Goal: Task Accomplishment & Management: Manage account settings

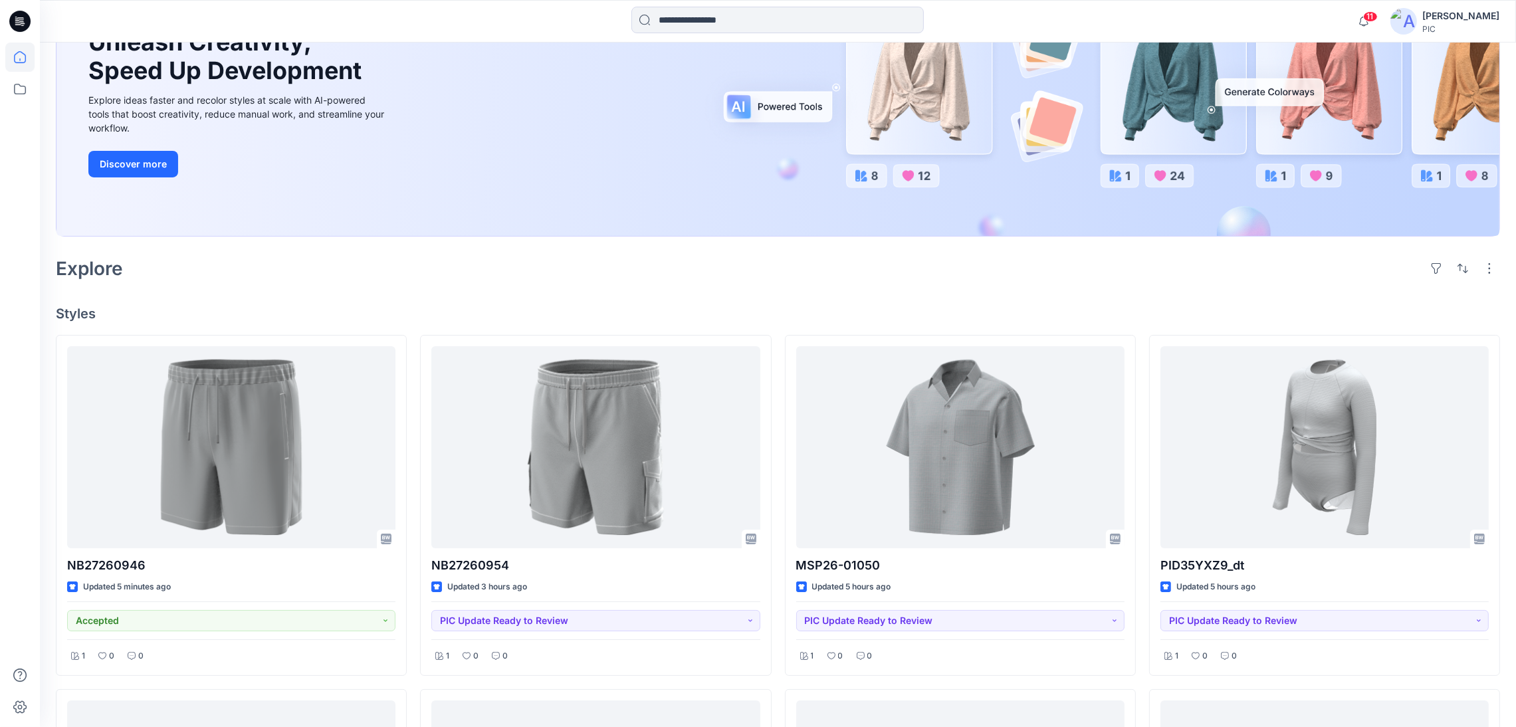
scroll to position [185, 0]
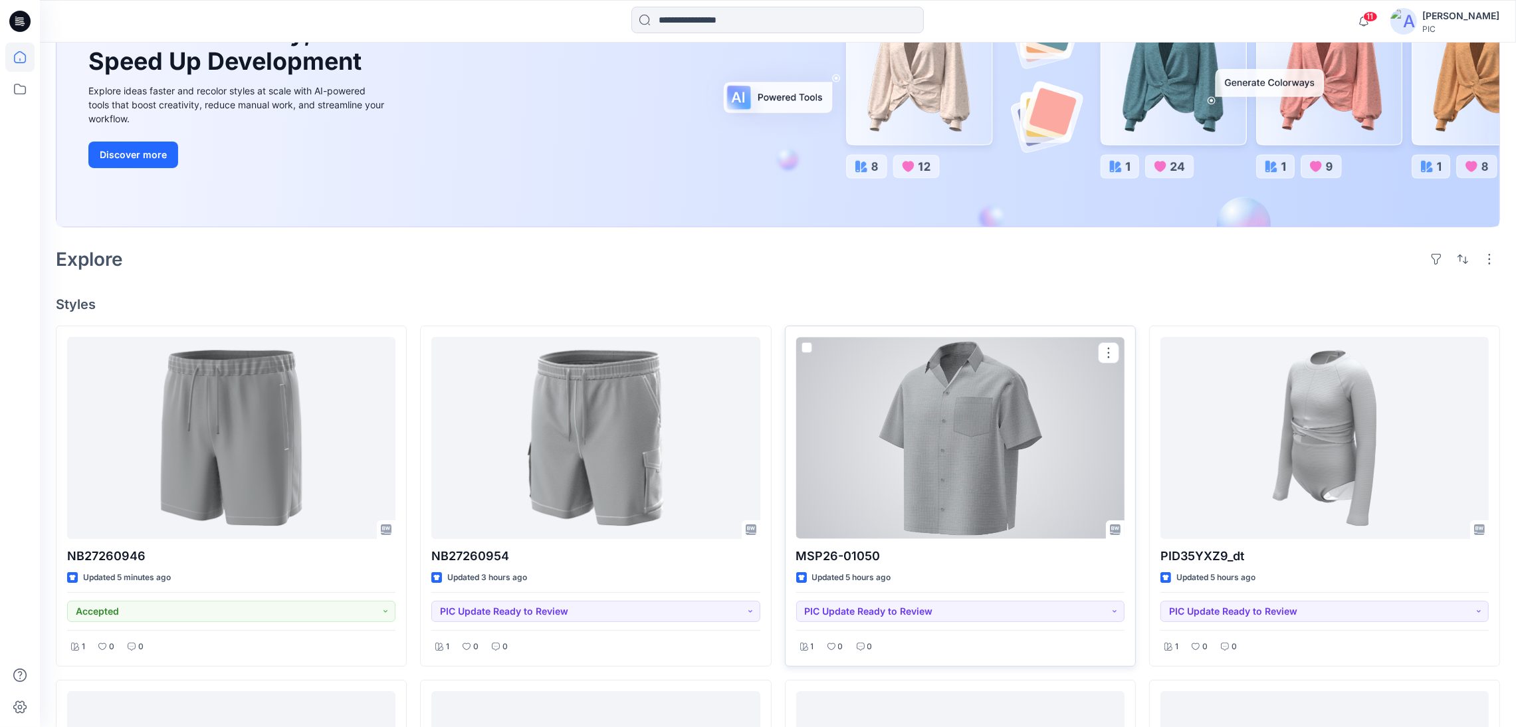
click at [843, 407] on div at bounding box center [960, 437] width 328 height 201
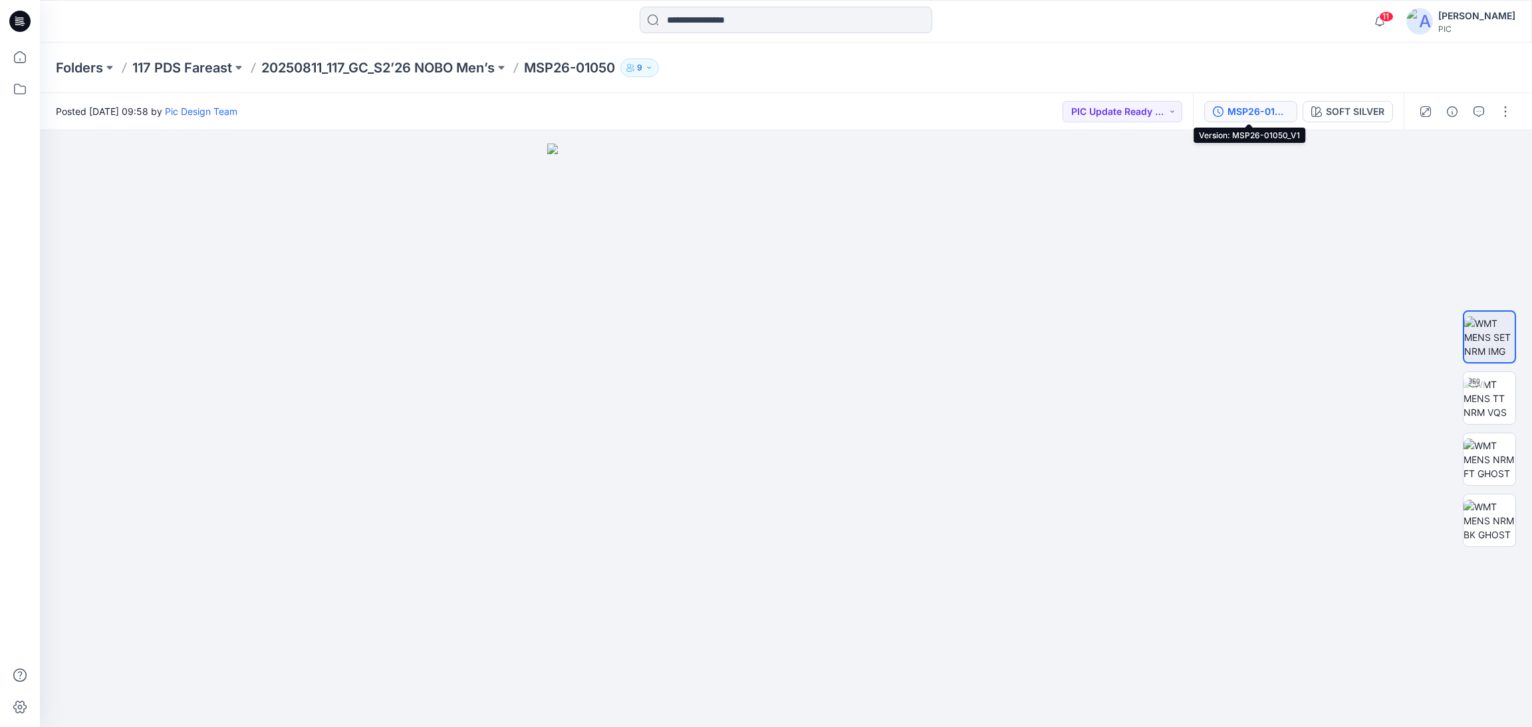
click at [1252, 113] on div "MSP26-01050_V1" at bounding box center [1257, 111] width 61 height 15
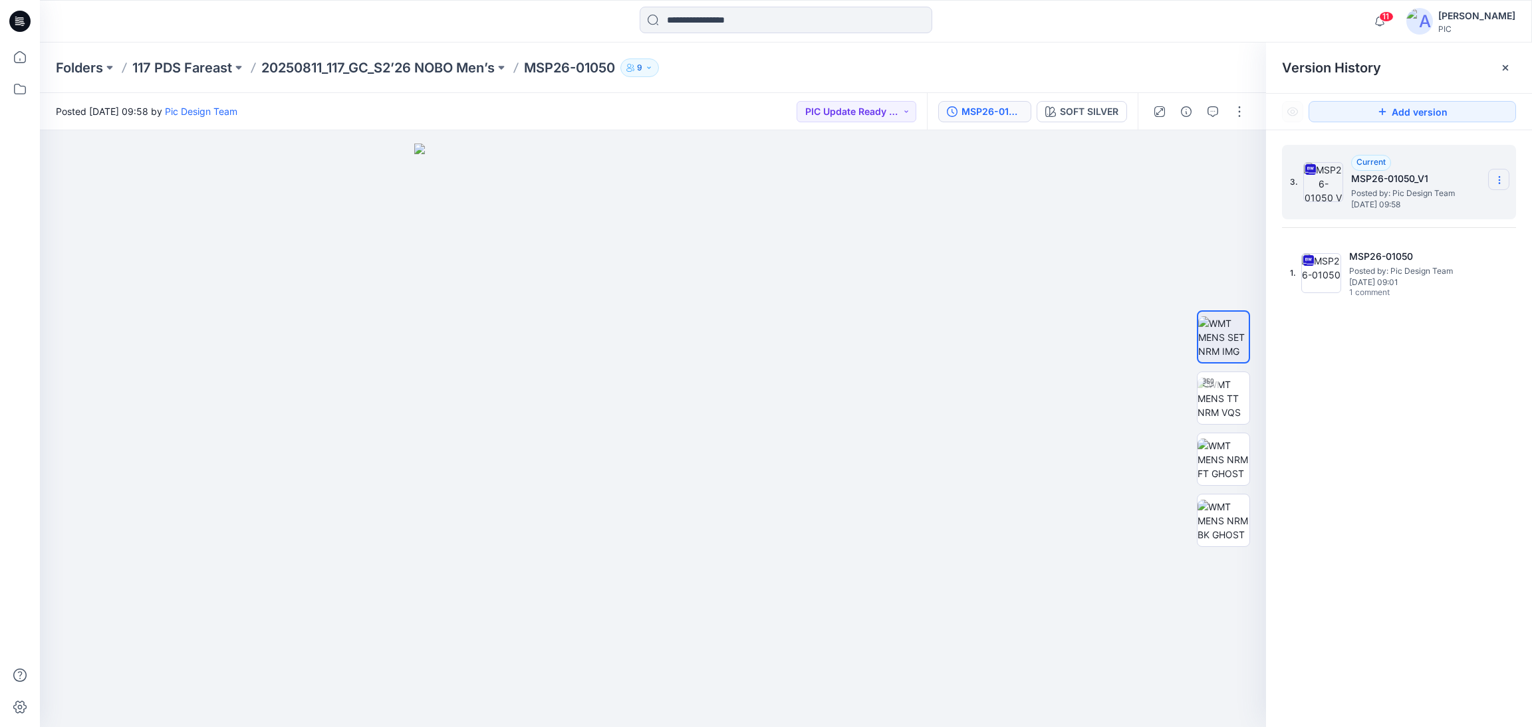
click at [1495, 183] on icon at bounding box center [1499, 180] width 11 height 11
click at [1417, 292] on span "Delete Version" at bounding box center [1407, 293] width 62 height 16
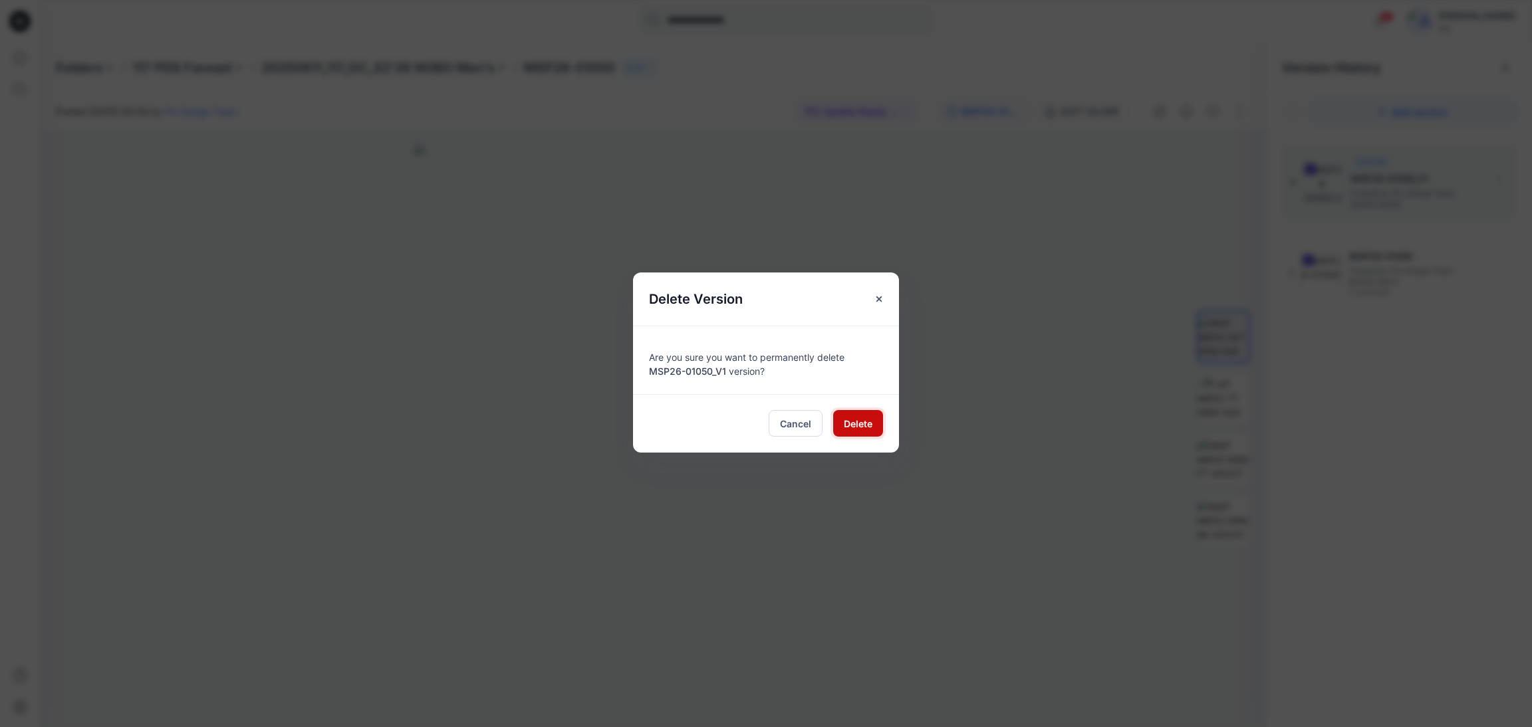
click at [868, 427] on span "Delete" at bounding box center [858, 424] width 29 height 14
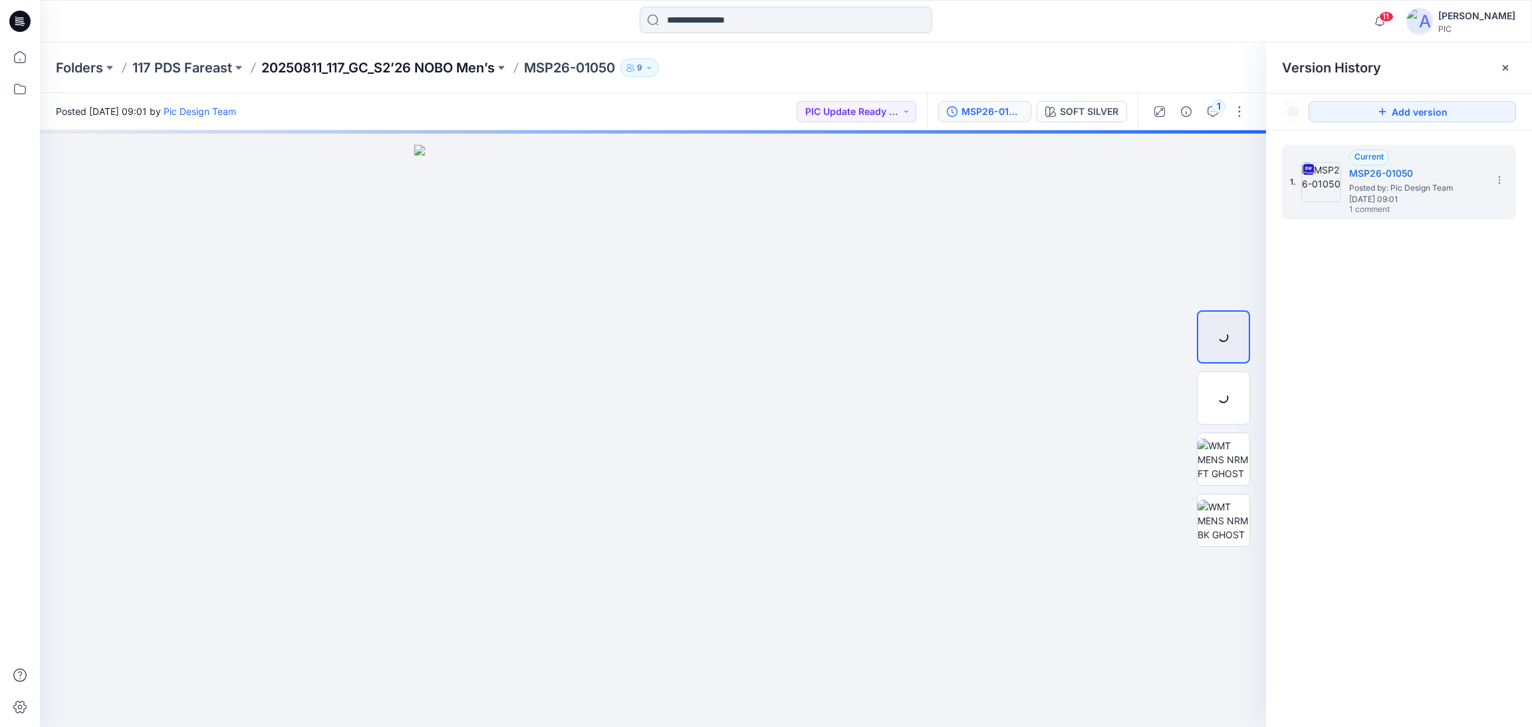
click at [324, 69] on p "20250811_117_GC_S2’26 NOBO Men’s" at bounding box center [377, 67] width 233 height 19
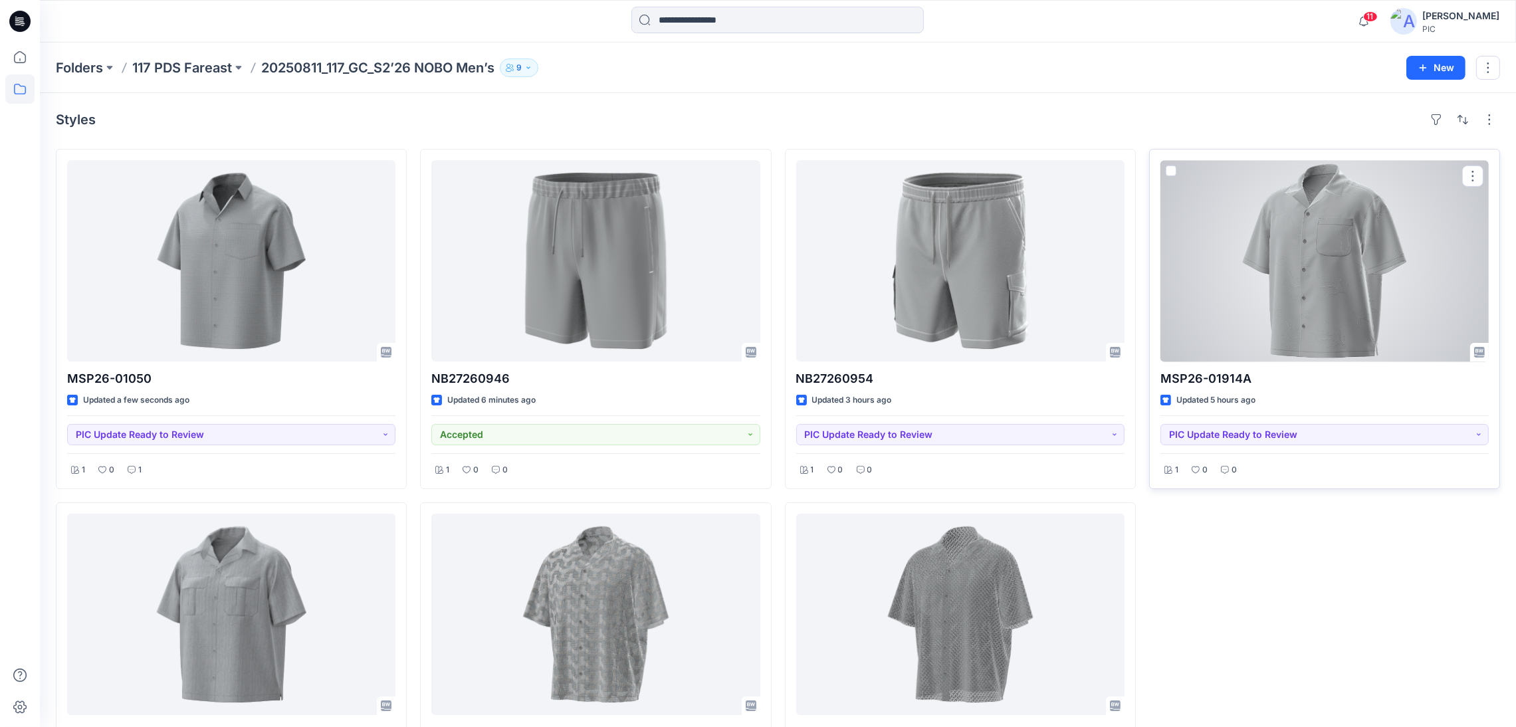
click at [1357, 280] on div at bounding box center [1325, 260] width 328 height 201
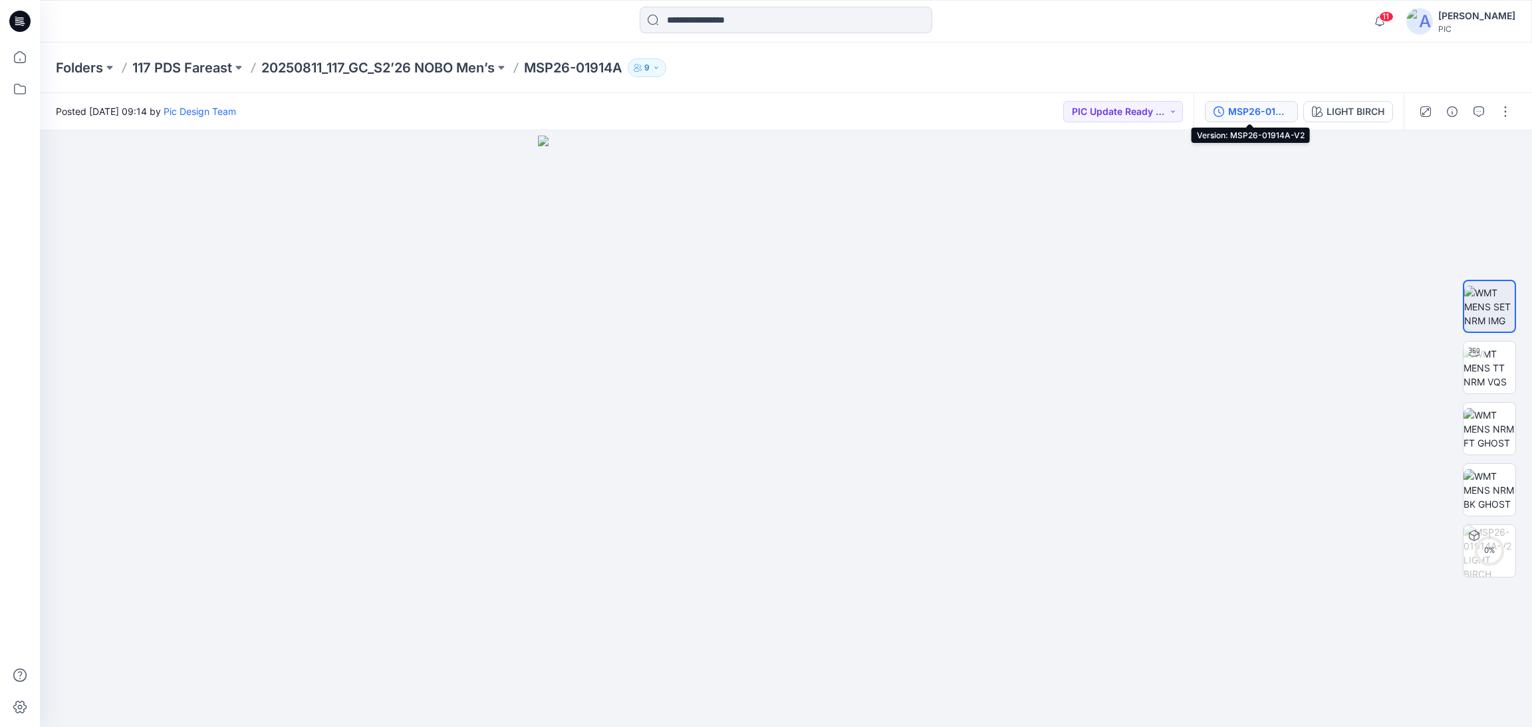
click at [1279, 108] on div "MSP26-01914A-V2" at bounding box center [1258, 111] width 61 height 15
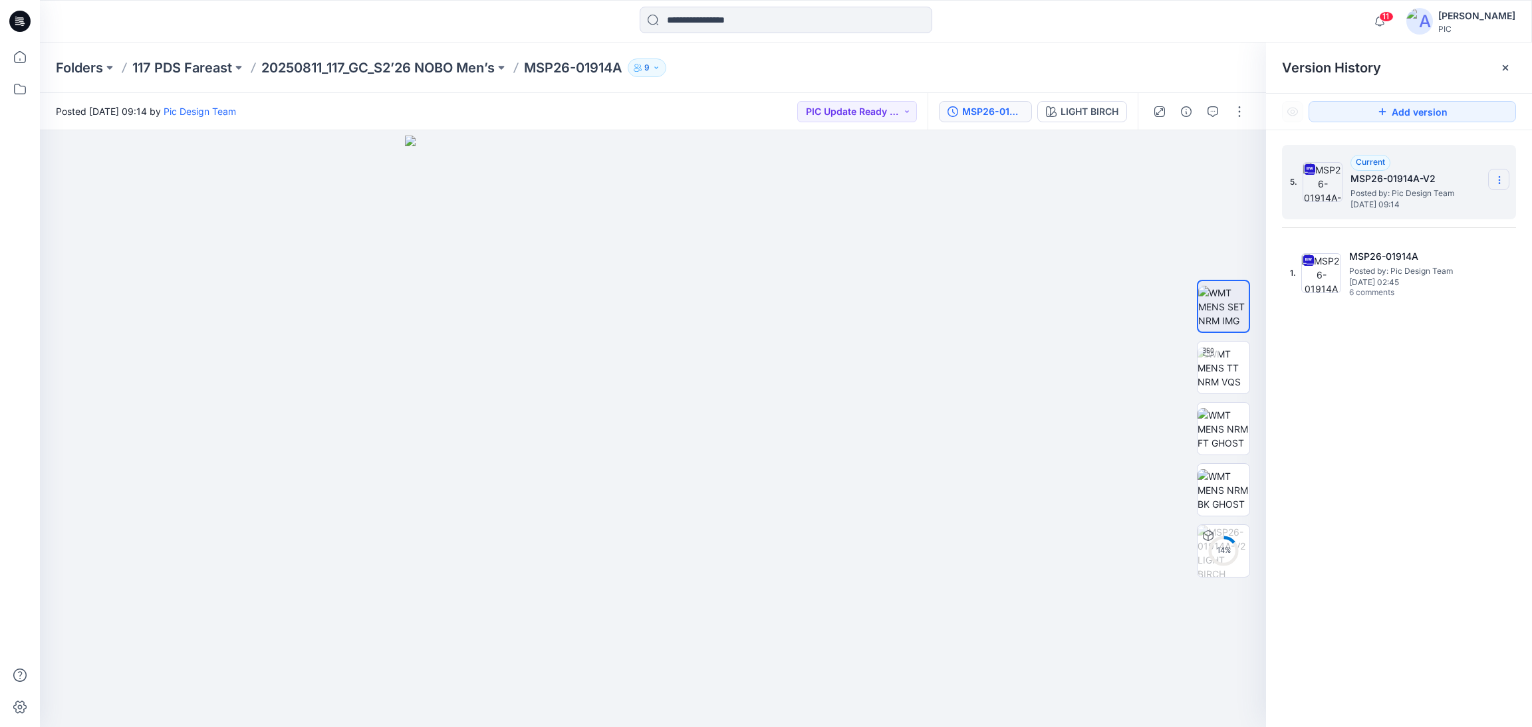
click at [1501, 181] on icon at bounding box center [1499, 180] width 11 height 11
click at [1430, 288] on span "Delete Version" at bounding box center [1407, 293] width 62 height 16
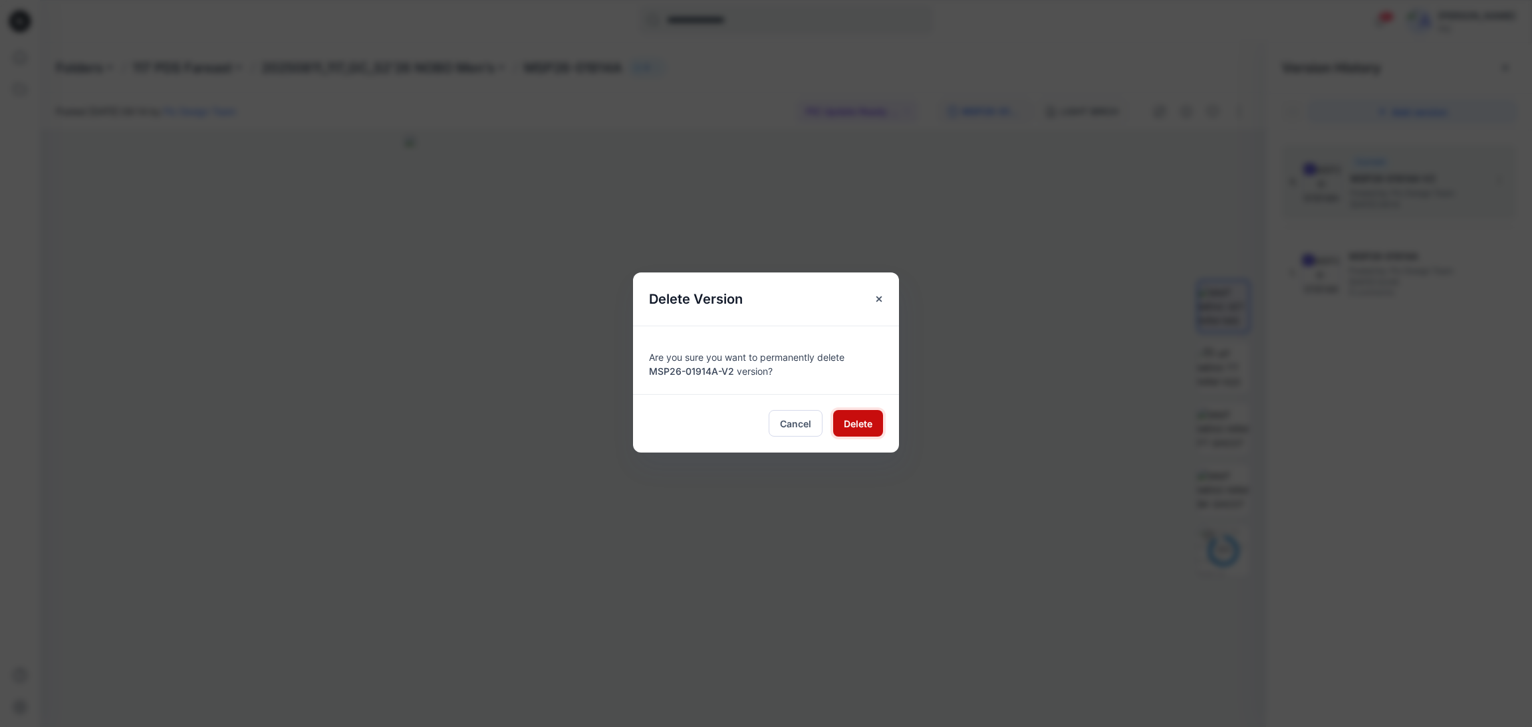
click at [866, 413] on button "Delete" at bounding box center [858, 423] width 50 height 27
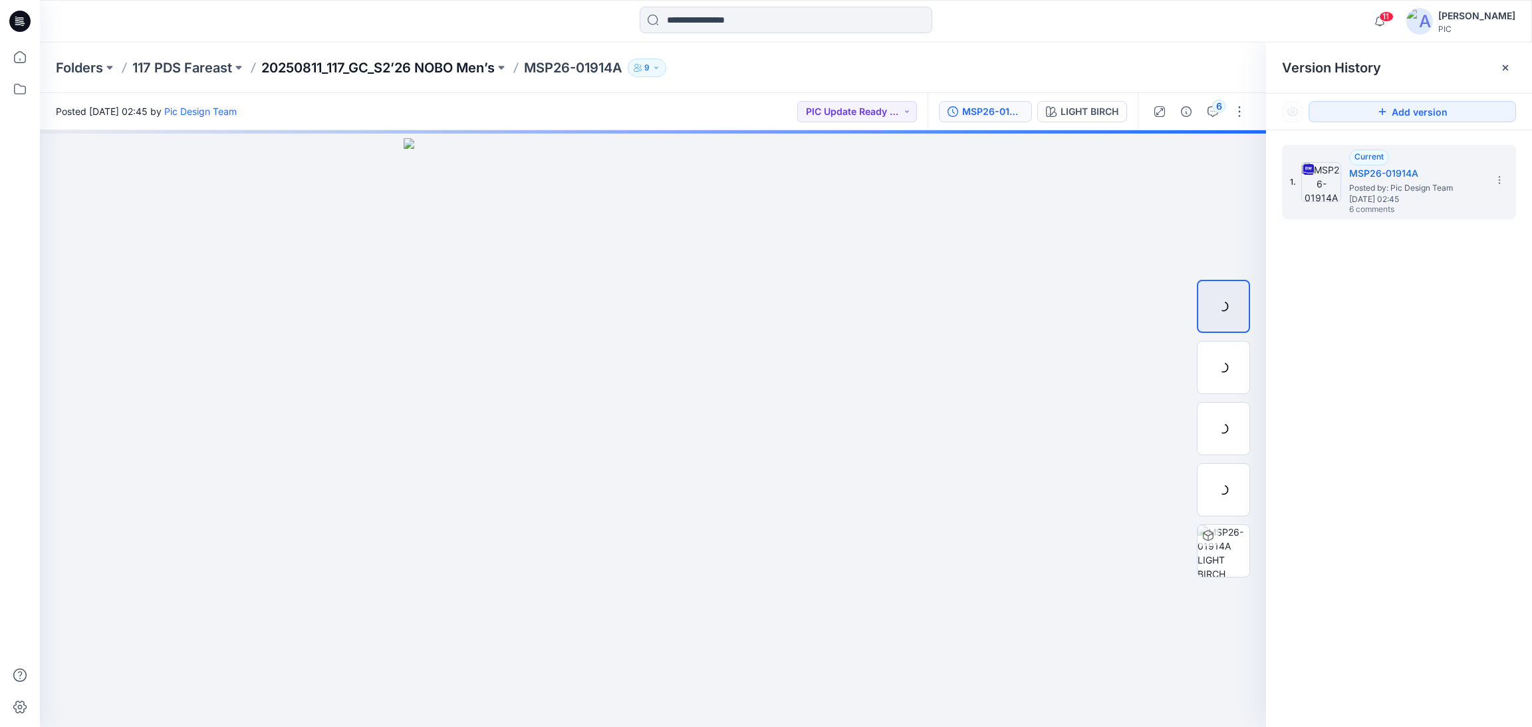
click at [393, 63] on p "20250811_117_GC_S2’26 NOBO Men’s" at bounding box center [377, 67] width 233 height 19
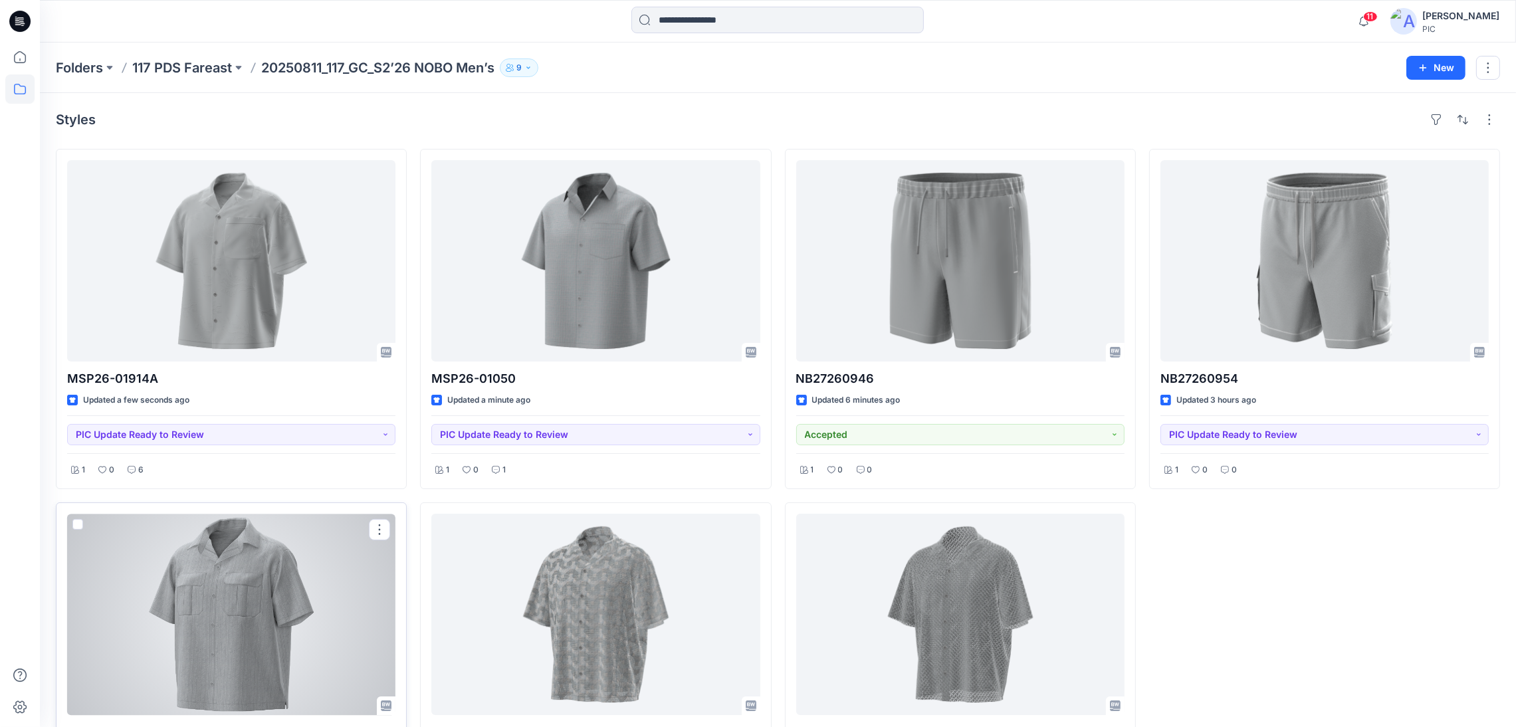
click at [276, 570] on div at bounding box center [231, 614] width 328 height 201
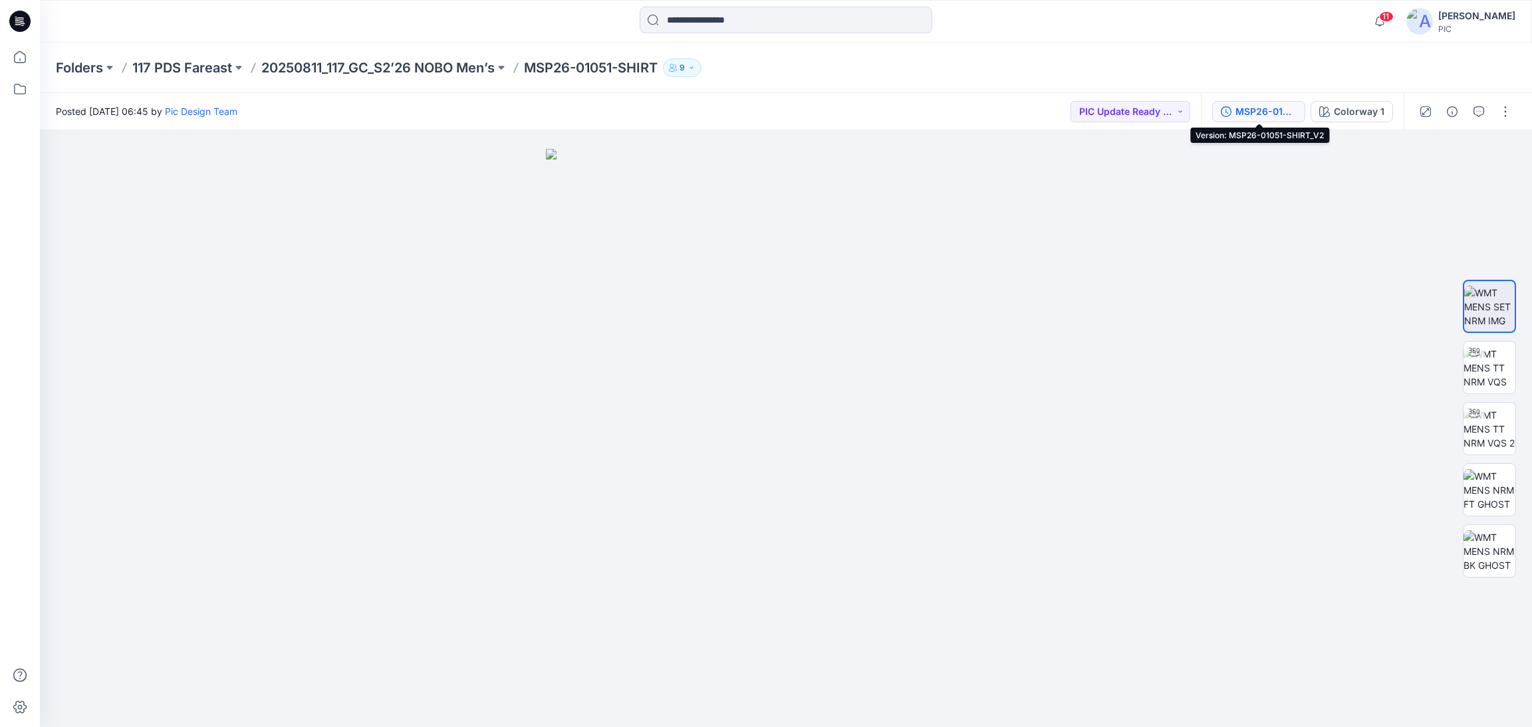
click at [1280, 106] on div "MSP26-01051-SHIRT_V2" at bounding box center [1265, 111] width 61 height 15
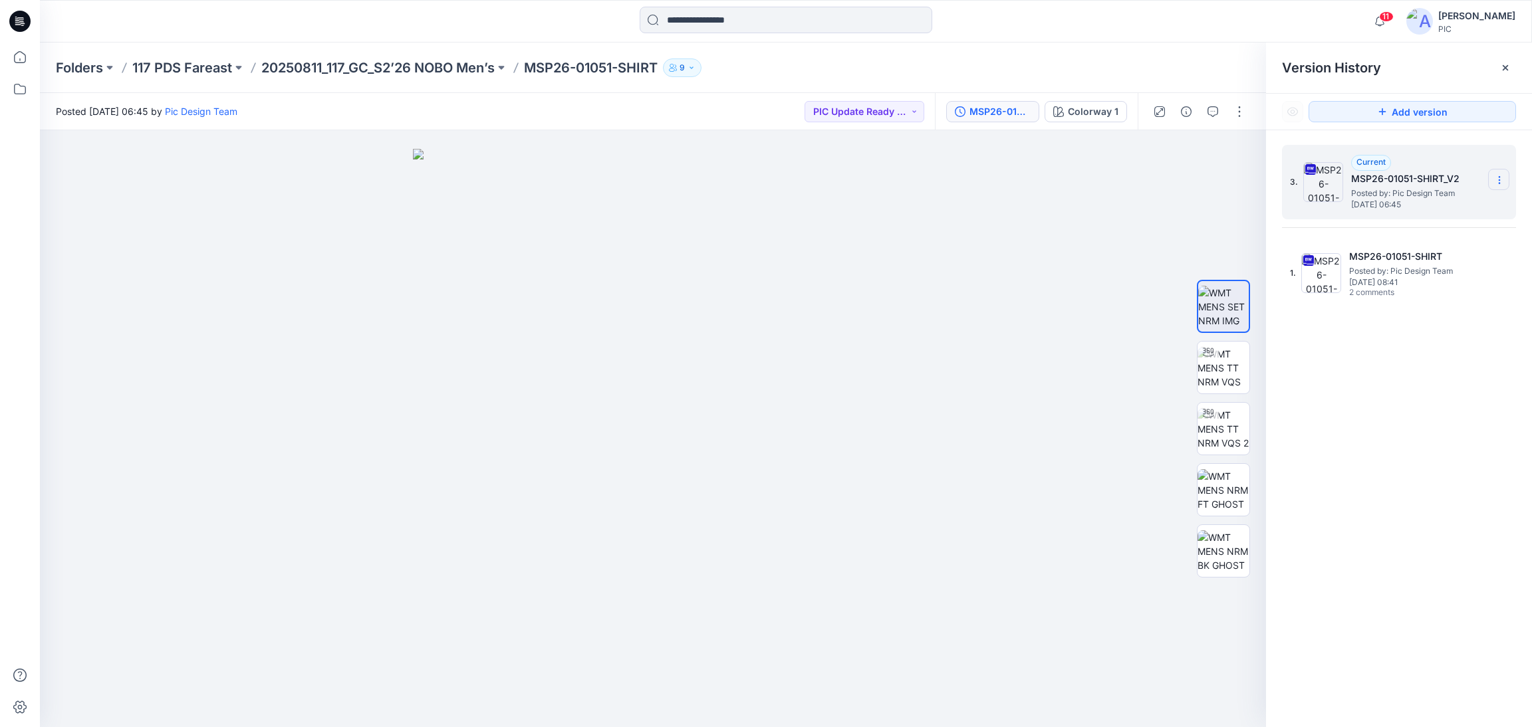
click at [1499, 183] on icon at bounding box center [1498, 183] width 1 height 1
click at [1429, 287] on span "Delete Version" at bounding box center [1407, 293] width 62 height 16
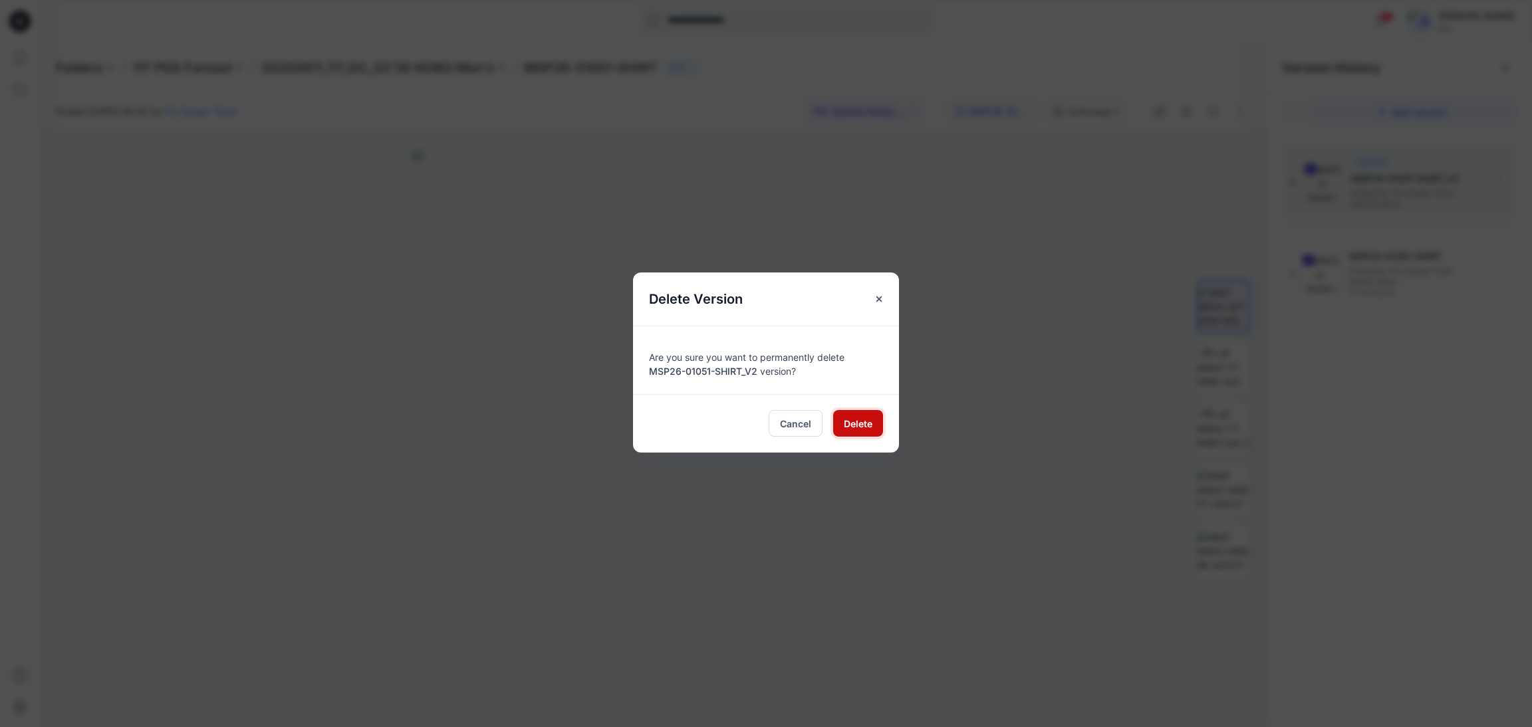
click at [869, 427] on span "Delete" at bounding box center [858, 424] width 29 height 14
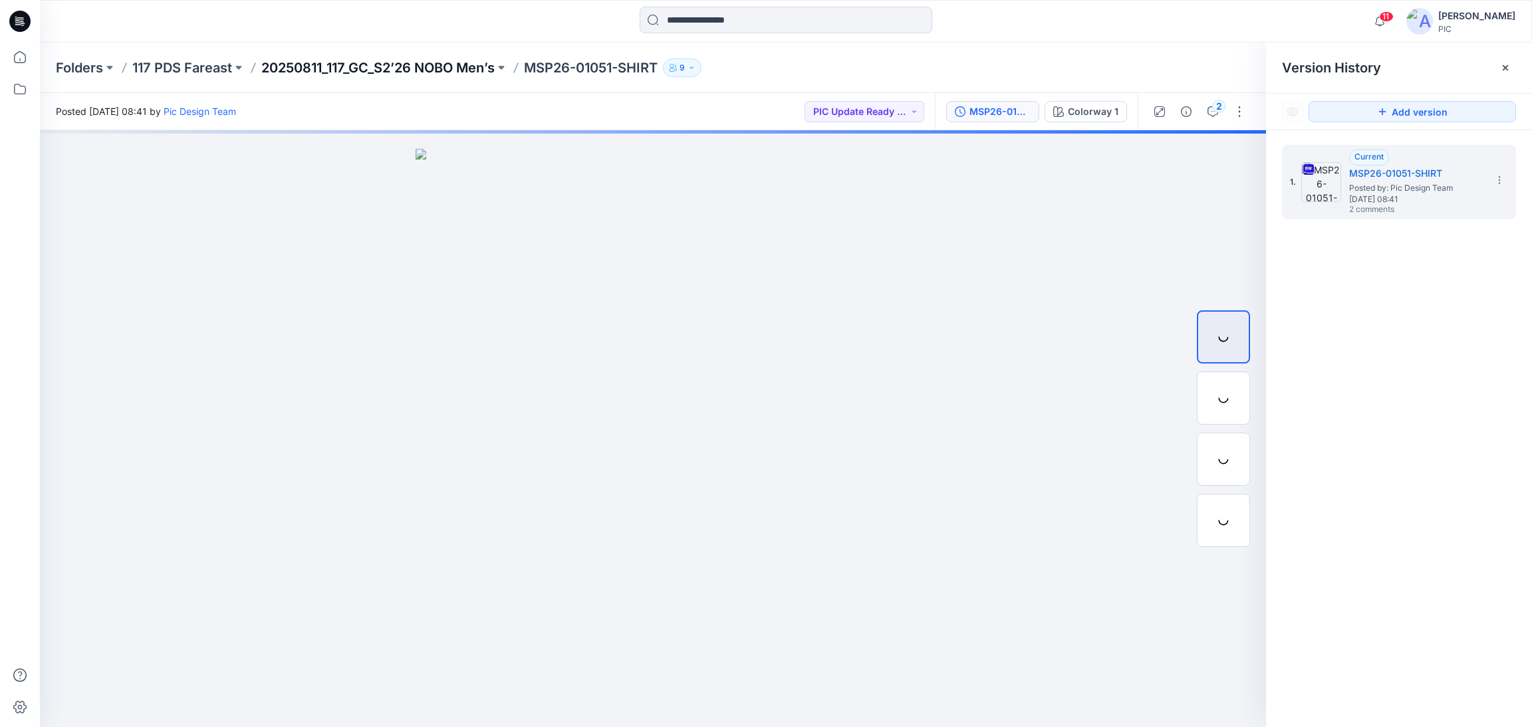
click at [353, 68] on p "20250811_117_GC_S2’26 NOBO Men’s" at bounding box center [377, 67] width 233 height 19
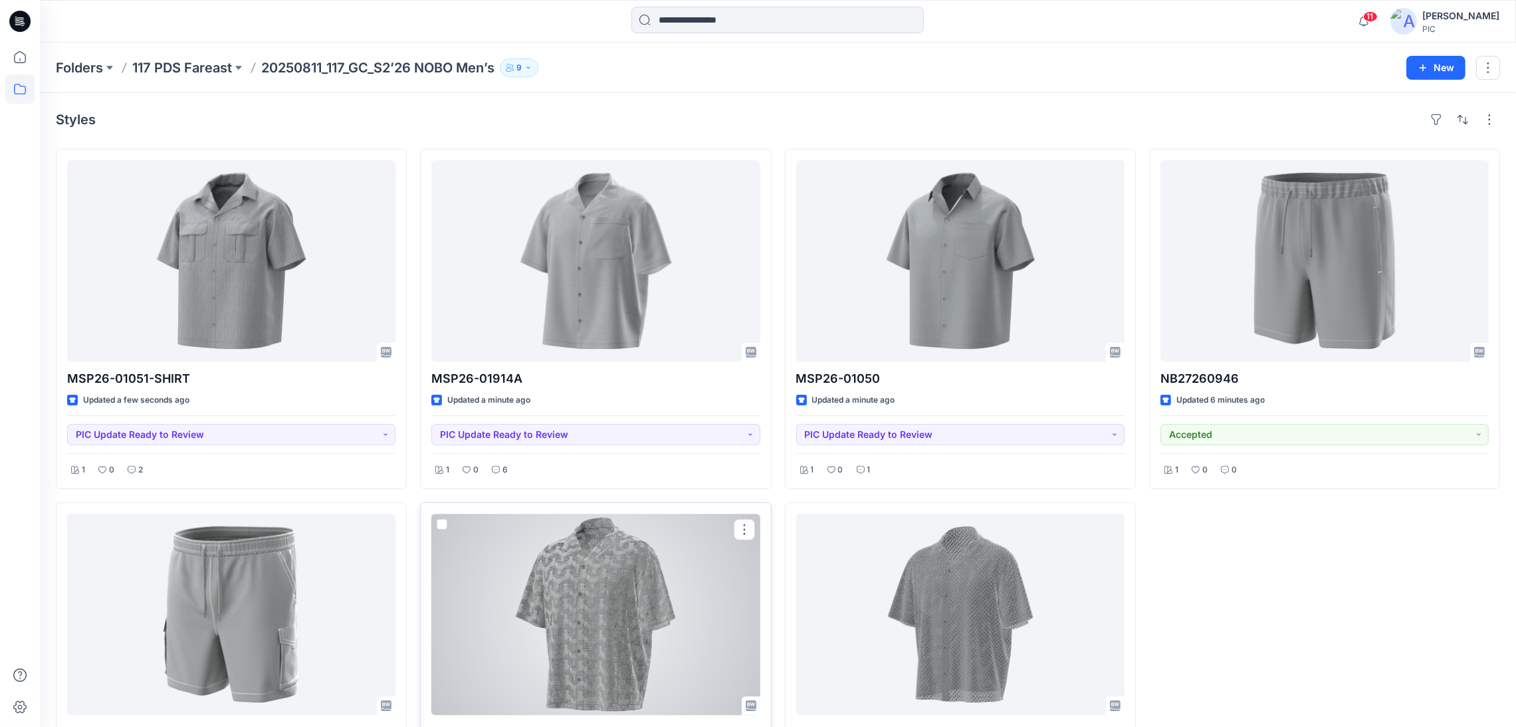
click at [691, 604] on div at bounding box center [595, 614] width 328 height 201
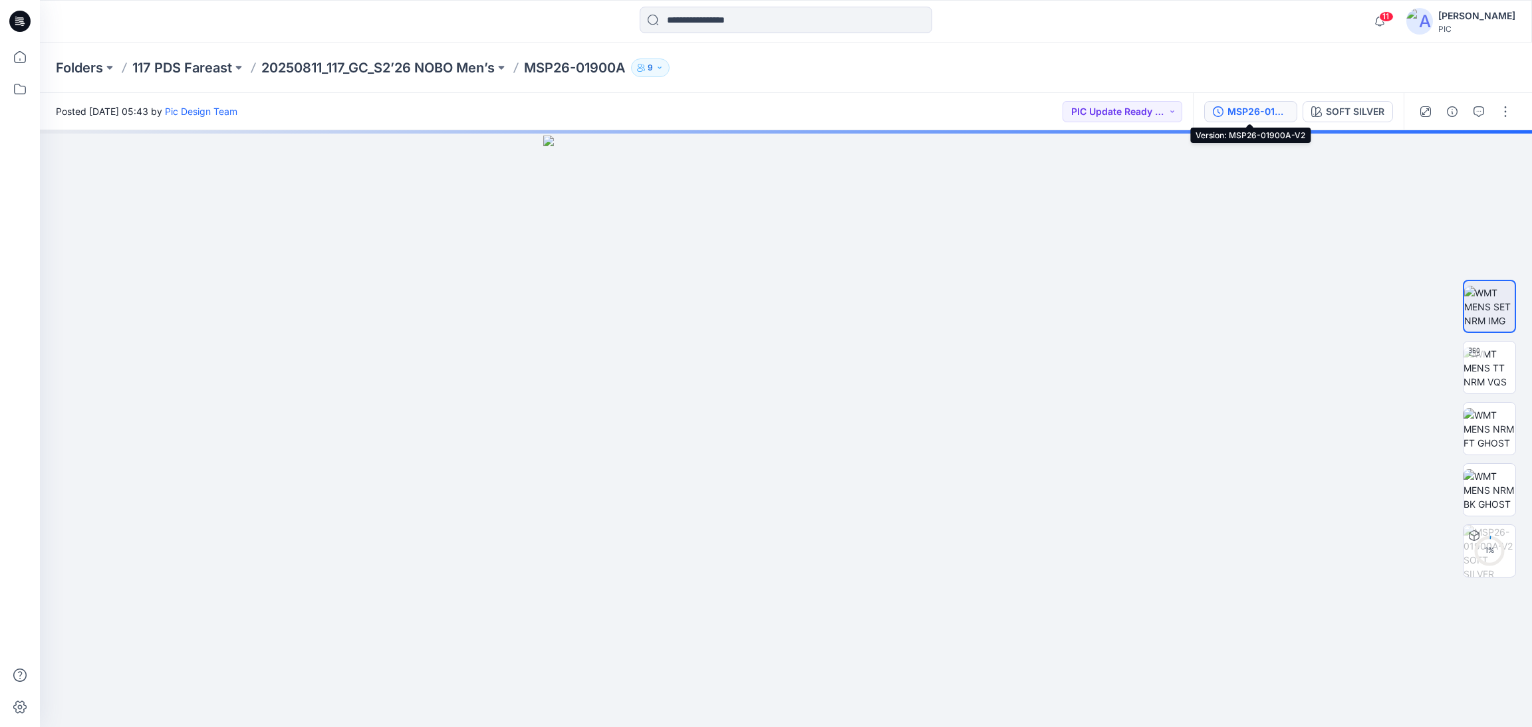
click at [1254, 105] on div "MSP26-01900A-V2" at bounding box center [1257, 111] width 61 height 15
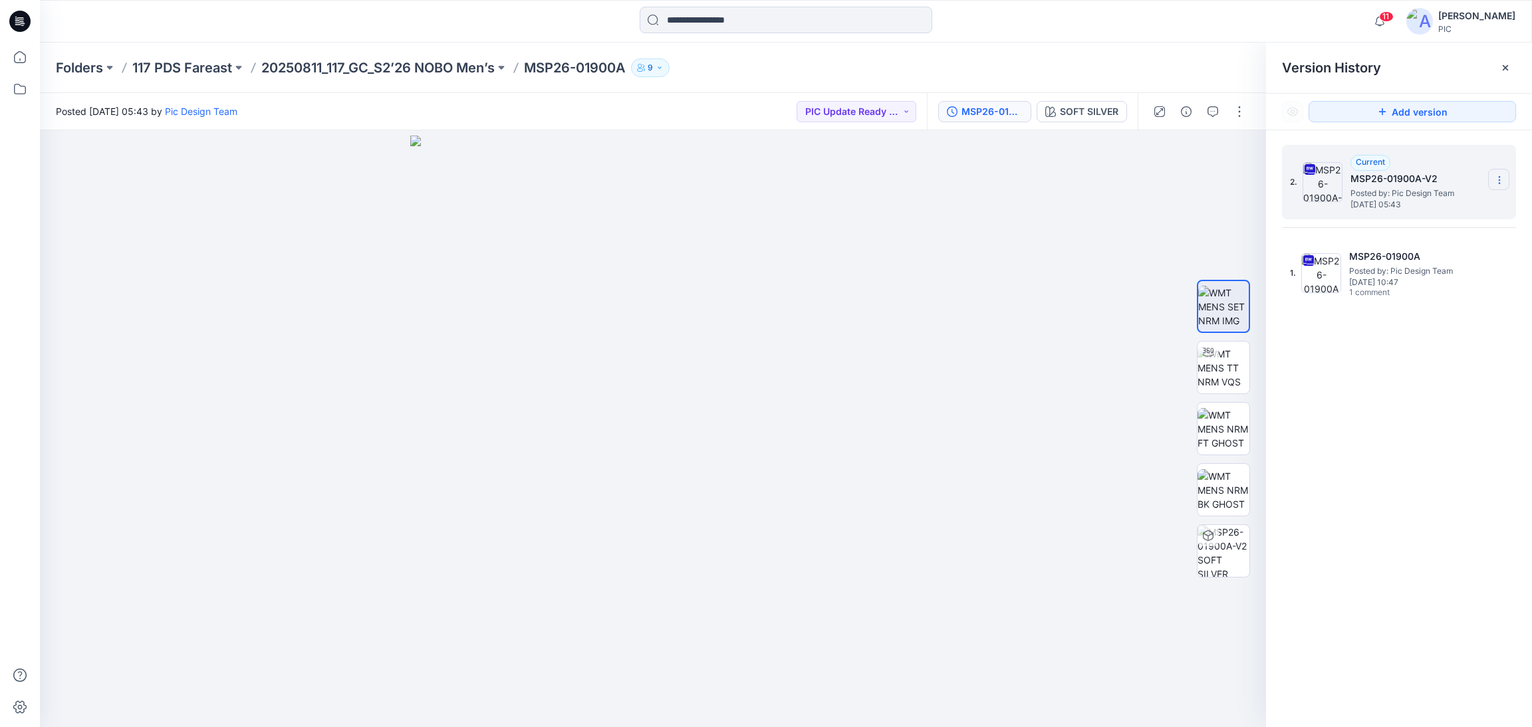
click at [1500, 181] on icon at bounding box center [1499, 180] width 11 height 11
click at [1415, 293] on span "Delete Version" at bounding box center [1407, 293] width 62 height 16
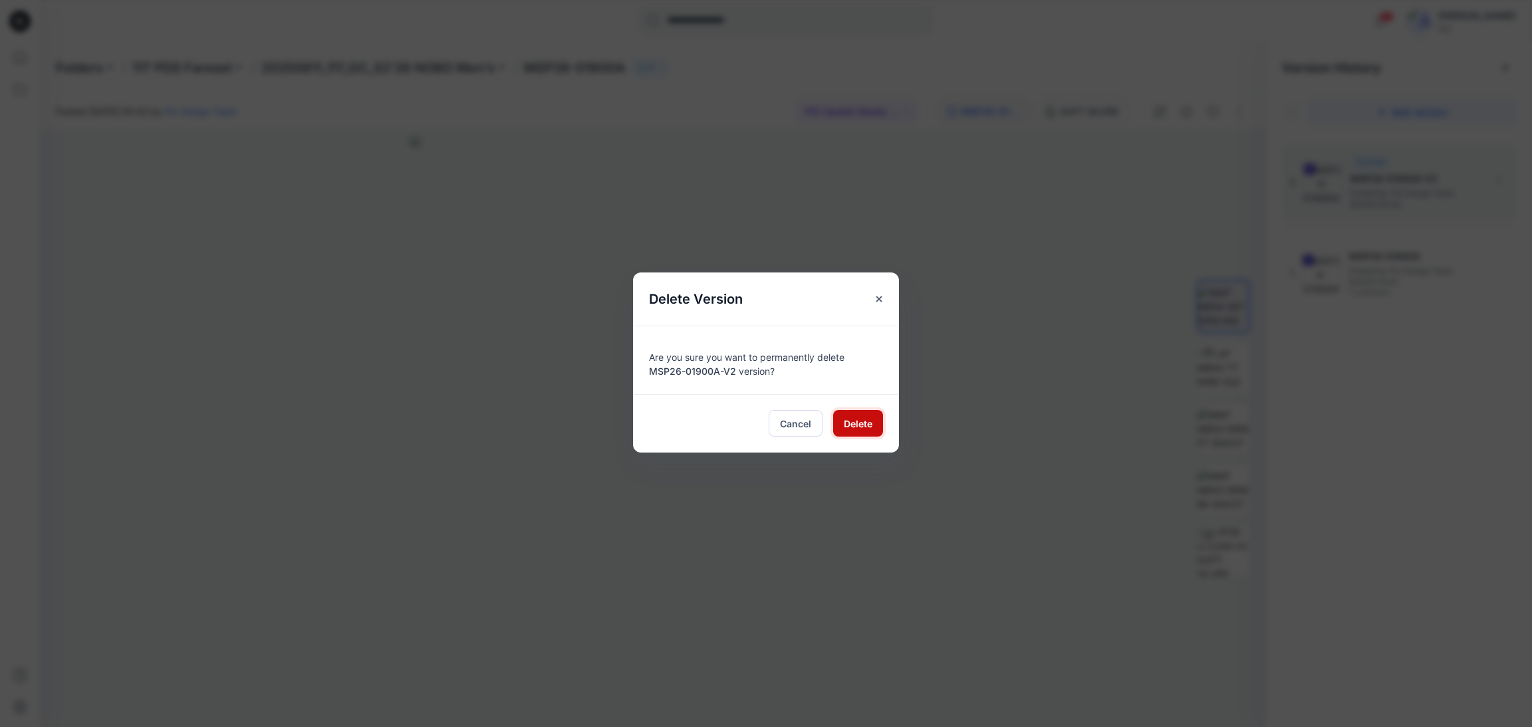
click at [857, 417] on span "Delete" at bounding box center [858, 424] width 29 height 14
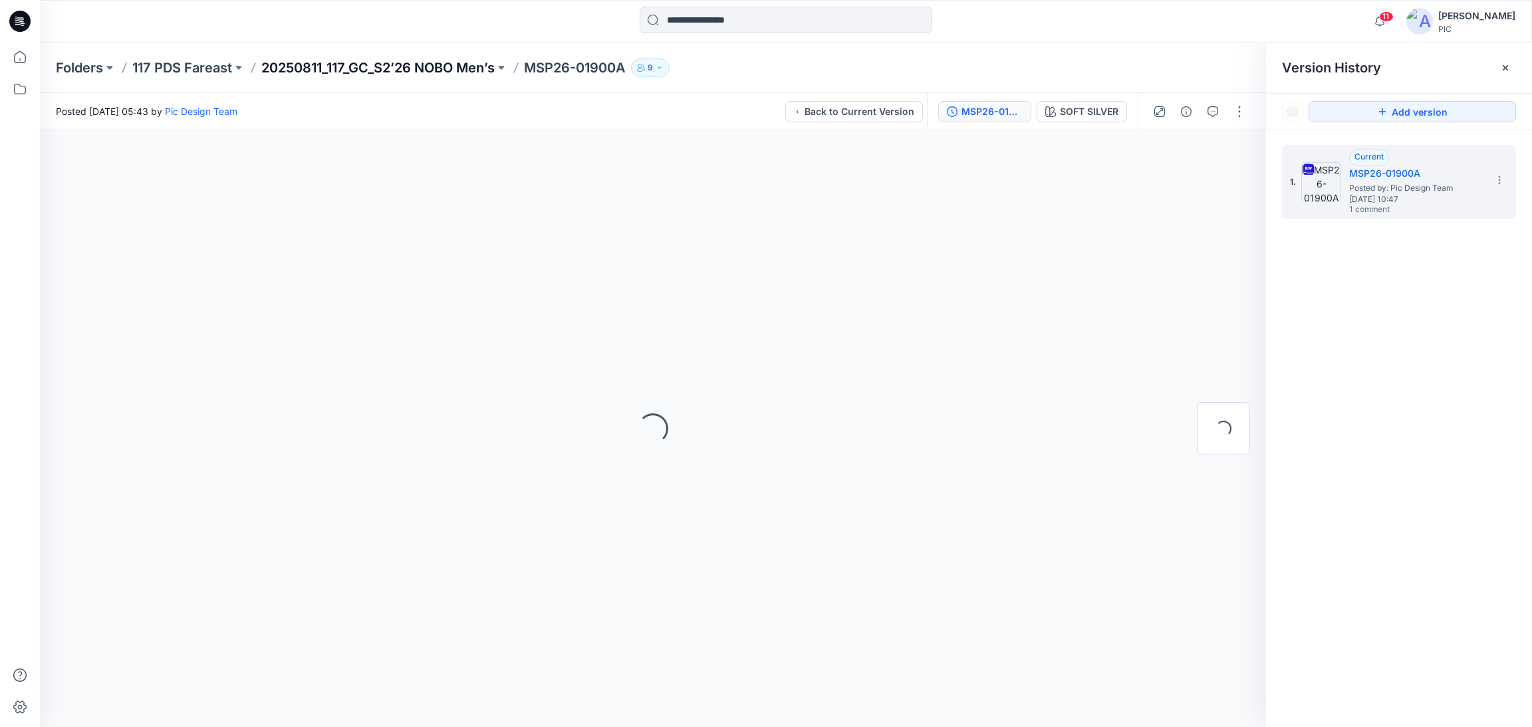
click at [413, 70] on p "20250811_117_GC_S2’26 NOBO Men’s" at bounding box center [377, 67] width 233 height 19
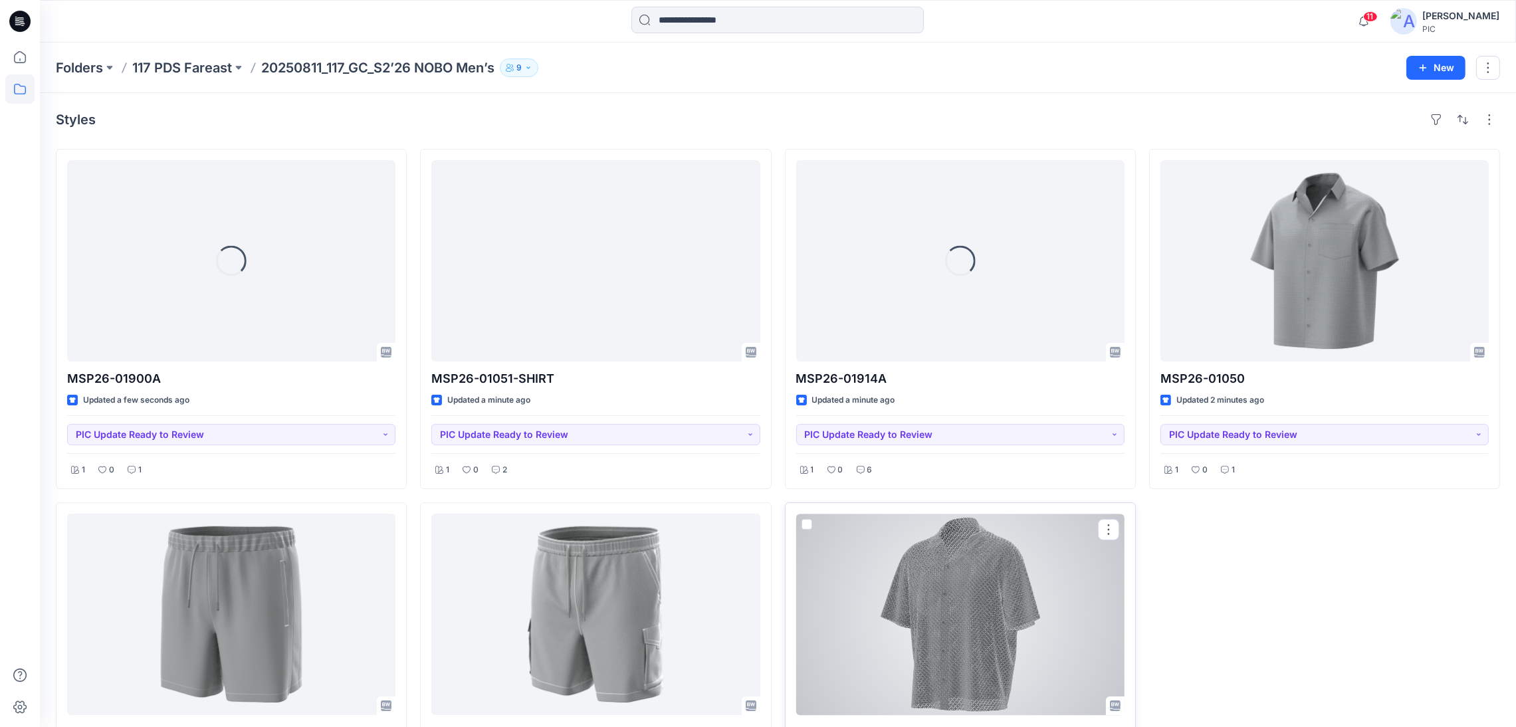
click at [915, 659] on div at bounding box center [960, 614] width 328 height 201
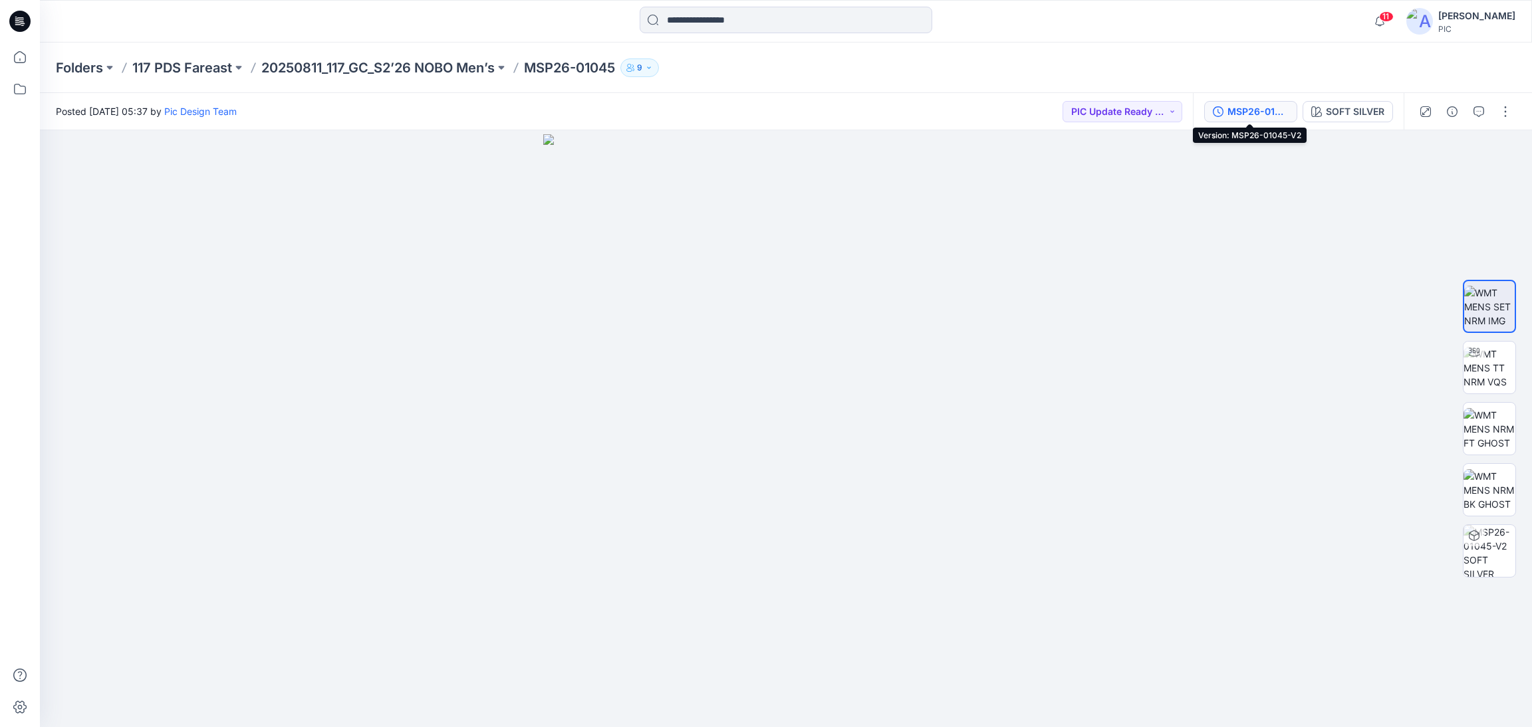
click at [1246, 104] on div "MSP26-01045-V2" at bounding box center [1257, 111] width 61 height 15
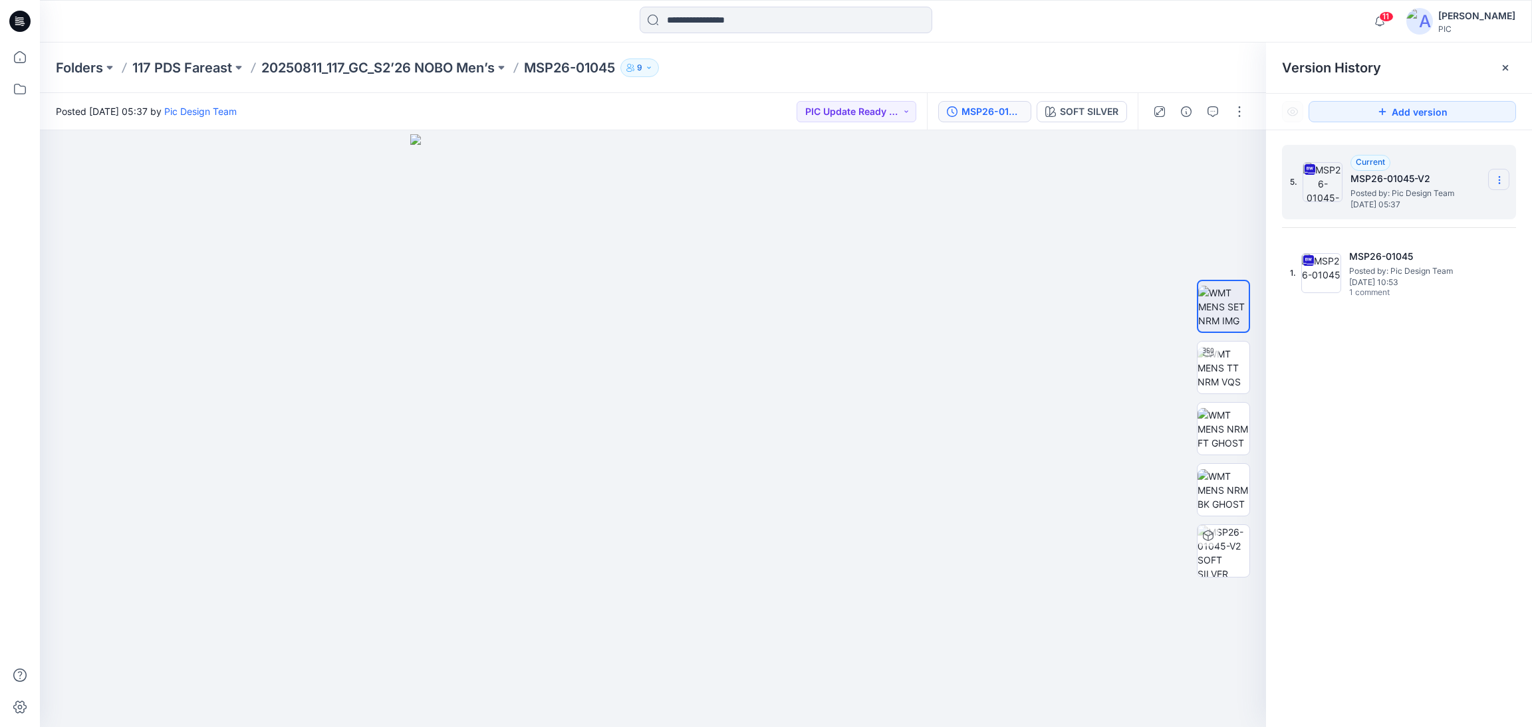
click at [1496, 177] on icon at bounding box center [1499, 180] width 11 height 11
click at [1409, 295] on span "Delete Version" at bounding box center [1407, 293] width 62 height 16
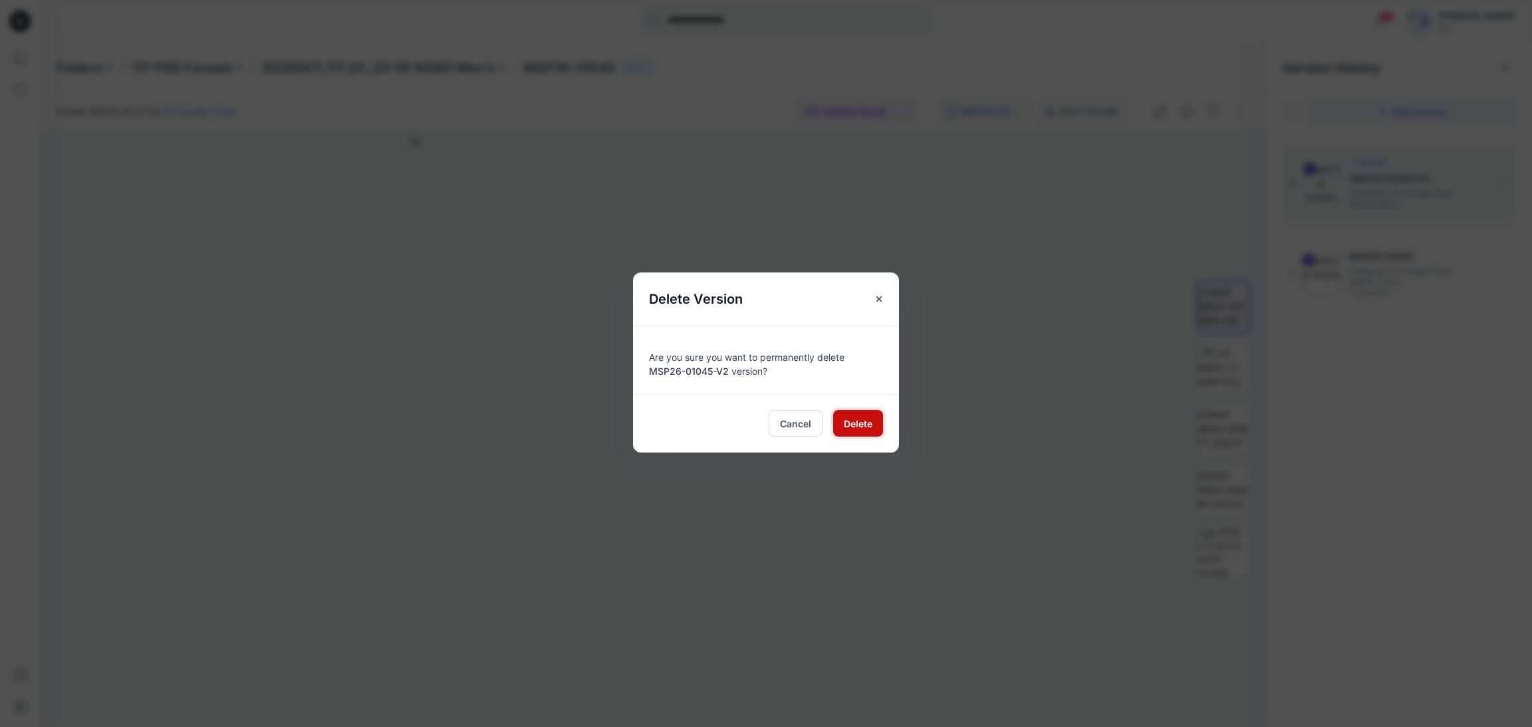
click at [869, 418] on span "Delete" at bounding box center [858, 424] width 29 height 14
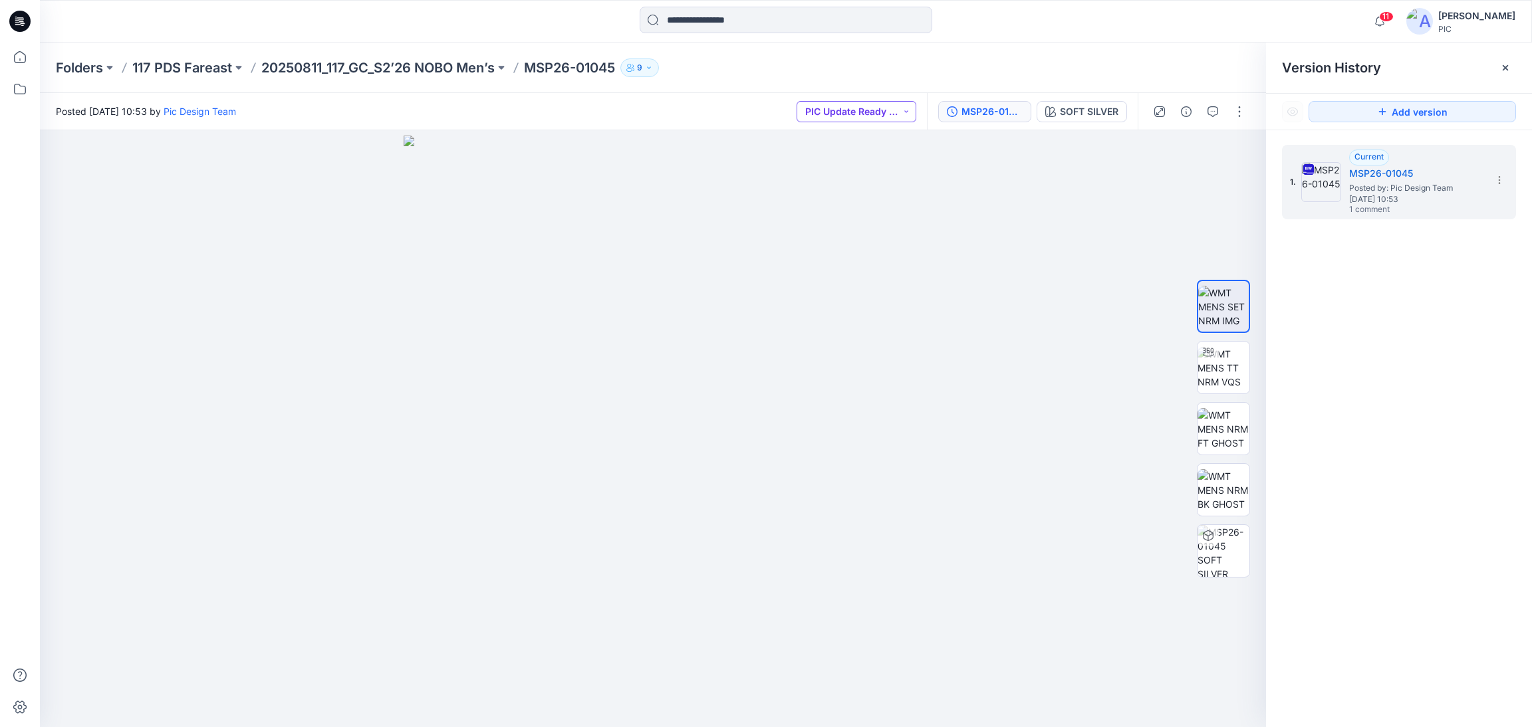
click at [899, 115] on button "PIC Update Ready to Review" at bounding box center [856, 111] width 120 height 21
click at [838, 235] on p "Resubmit" at bounding box center [842, 231] width 41 height 17
click at [328, 69] on p "20250811_117_GC_S2’26 NOBO Men’s" at bounding box center [377, 67] width 233 height 19
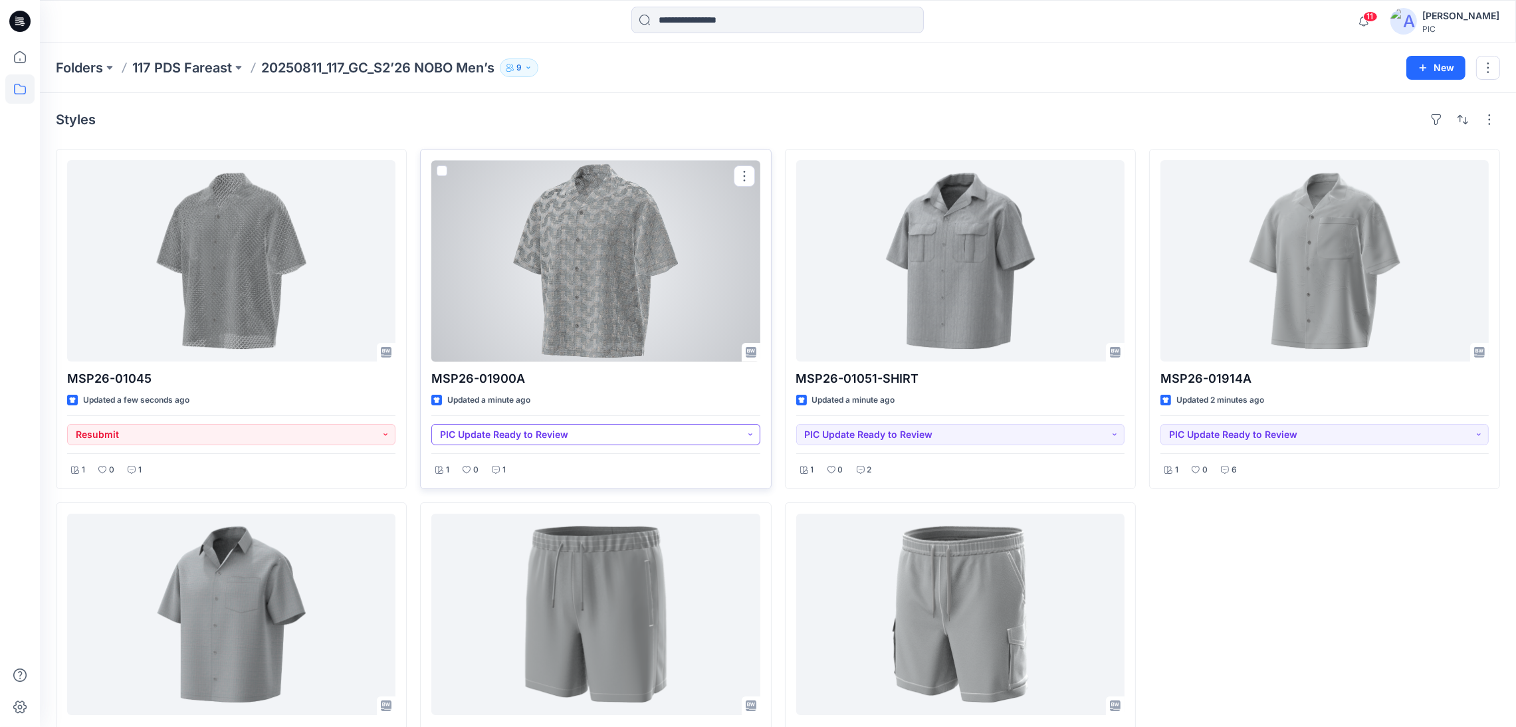
click at [749, 427] on button "PIC Update Ready to Review" at bounding box center [595, 434] width 328 height 21
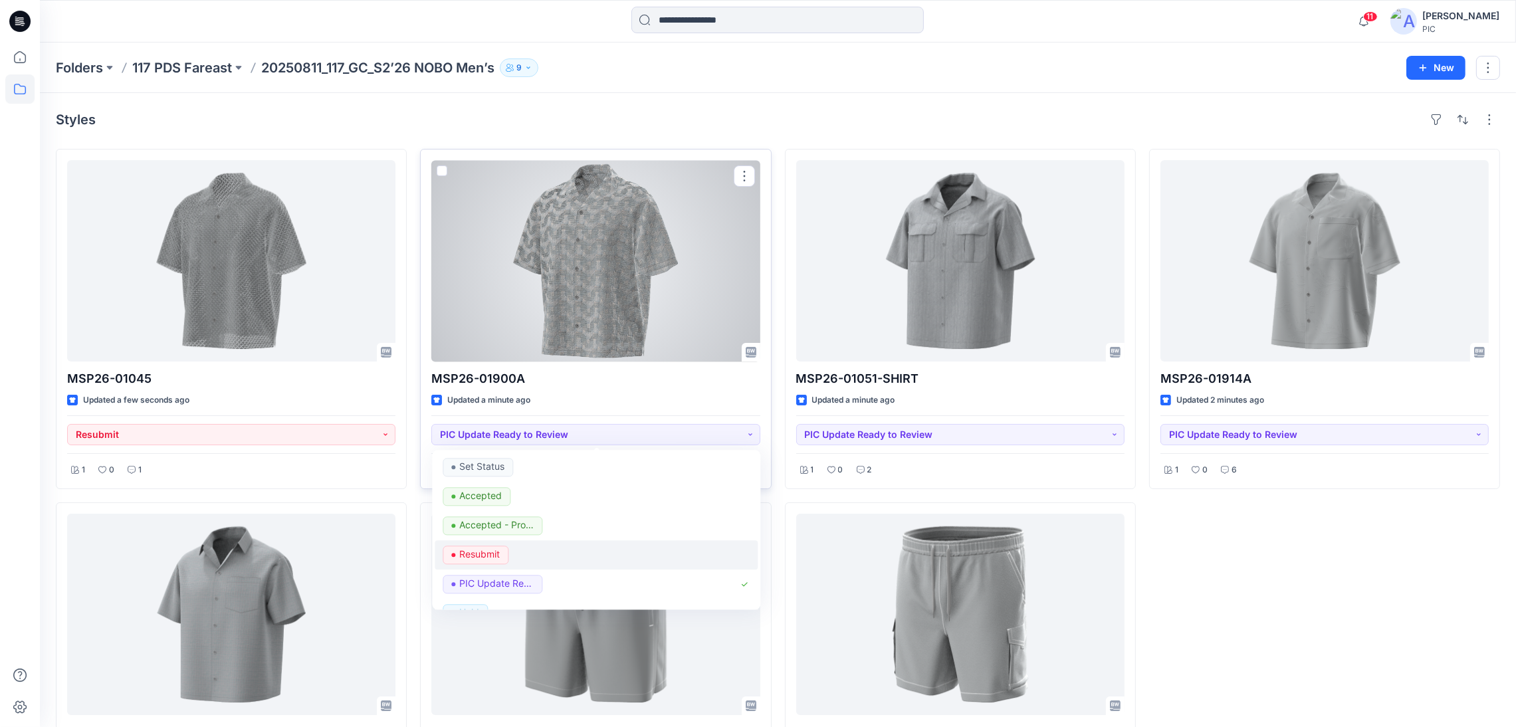
click at [497, 558] on p "Resubmit" at bounding box center [479, 554] width 41 height 17
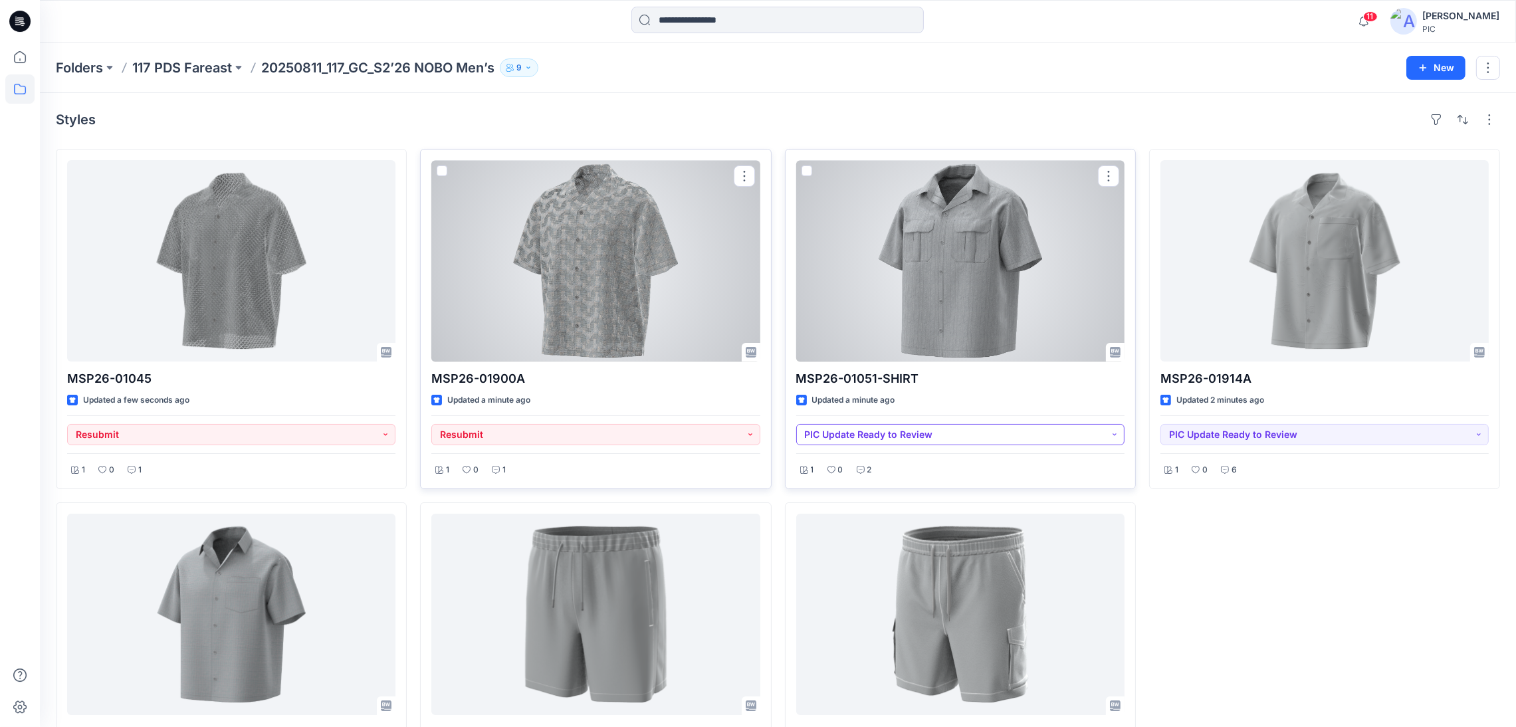
click at [1074, 433] on button "PIC Update Ready to Review" at bounding box center [960, 434] width 328 height 21
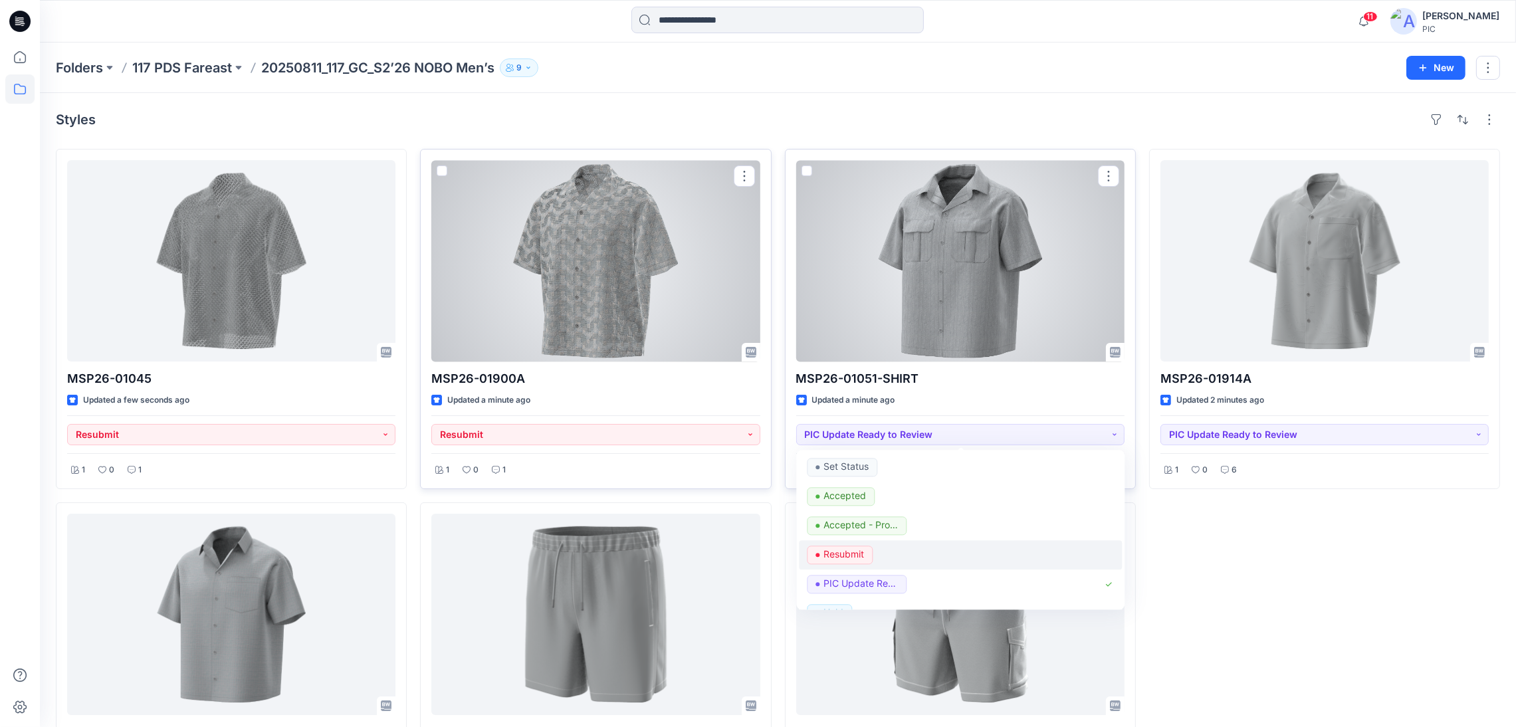
click at [834, 548] on p "Resubmit" at bounding box center [844, 554] width 41 height 17
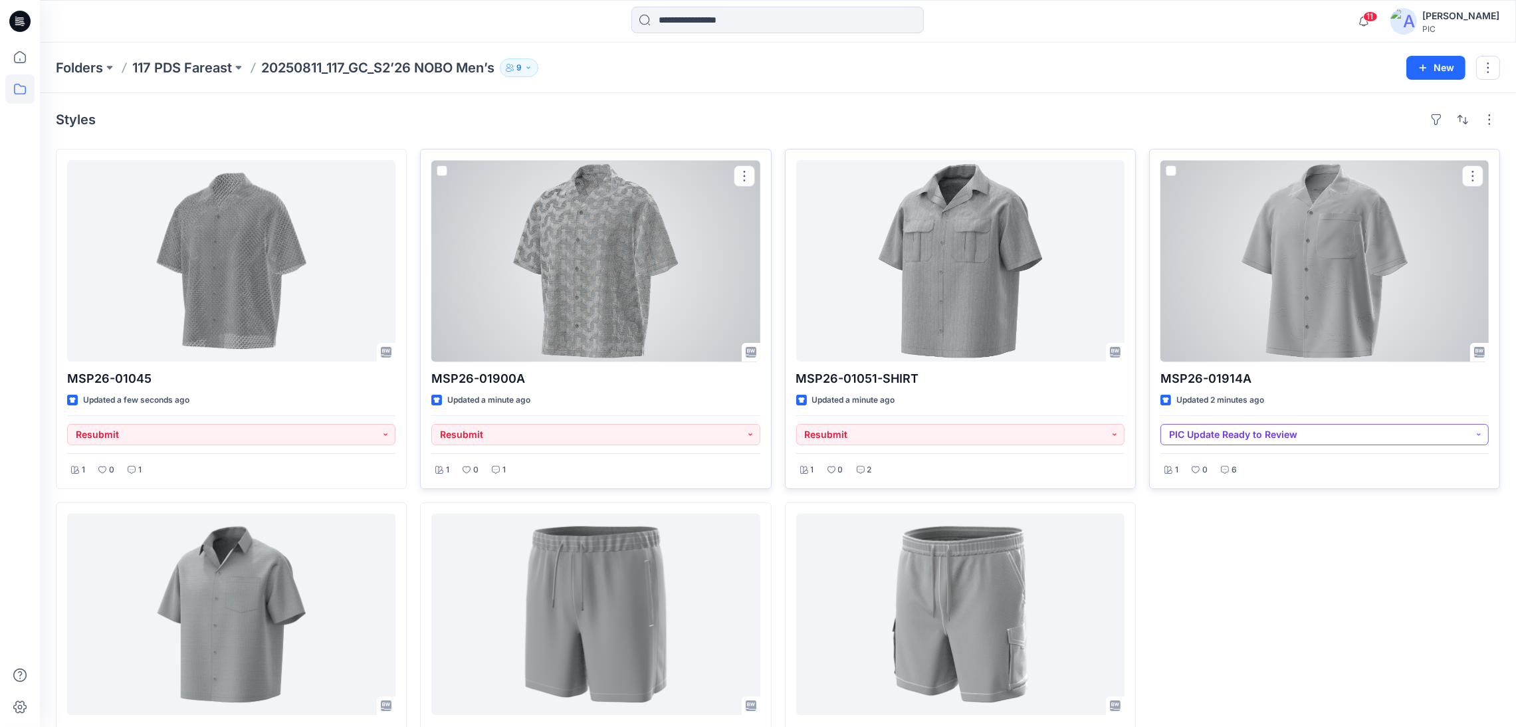
click at [1329, 435] on button "PIC Update Ready to Review" at bounding box center [1325, 434] width 328 height 21
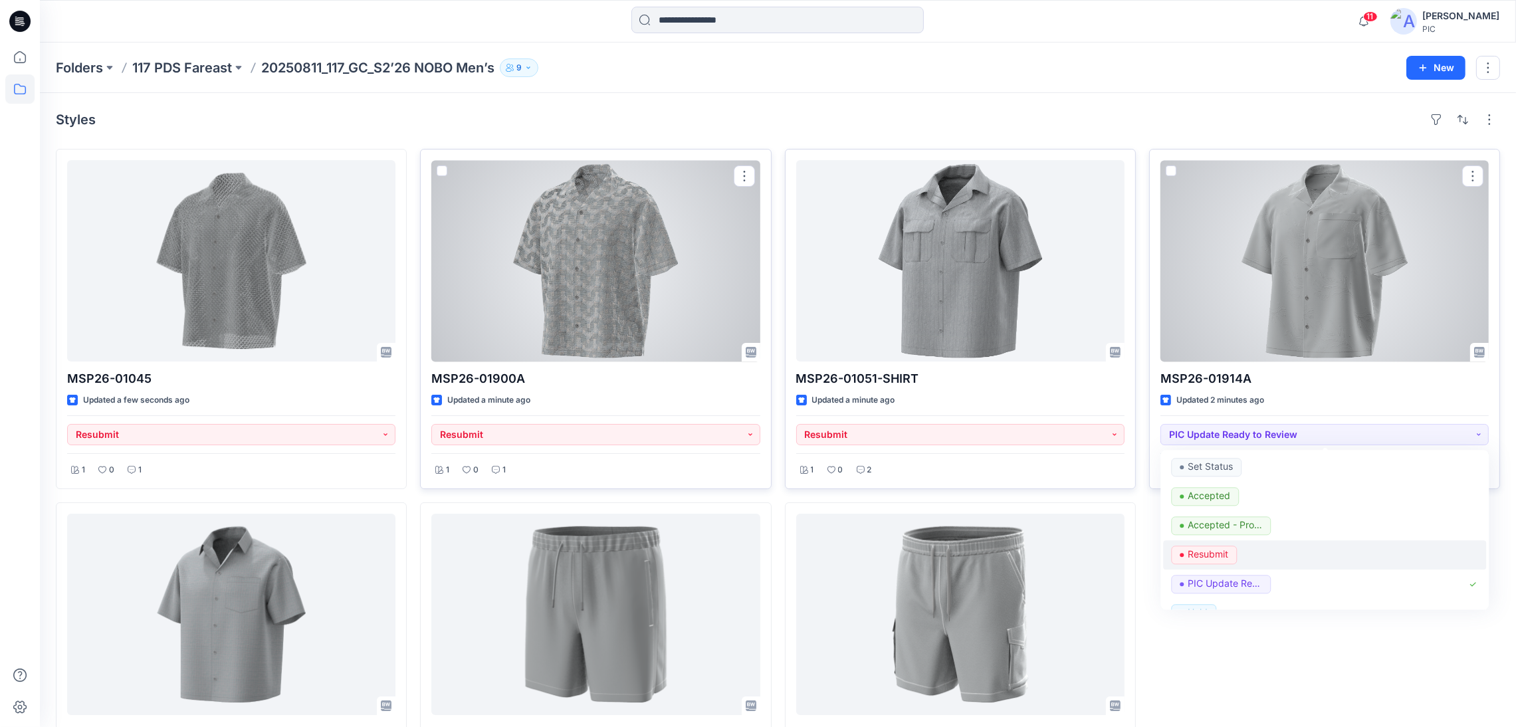
click at [1202, 554] on p "Resubmit" at bounding box center [1208, 554] width 41 height 17
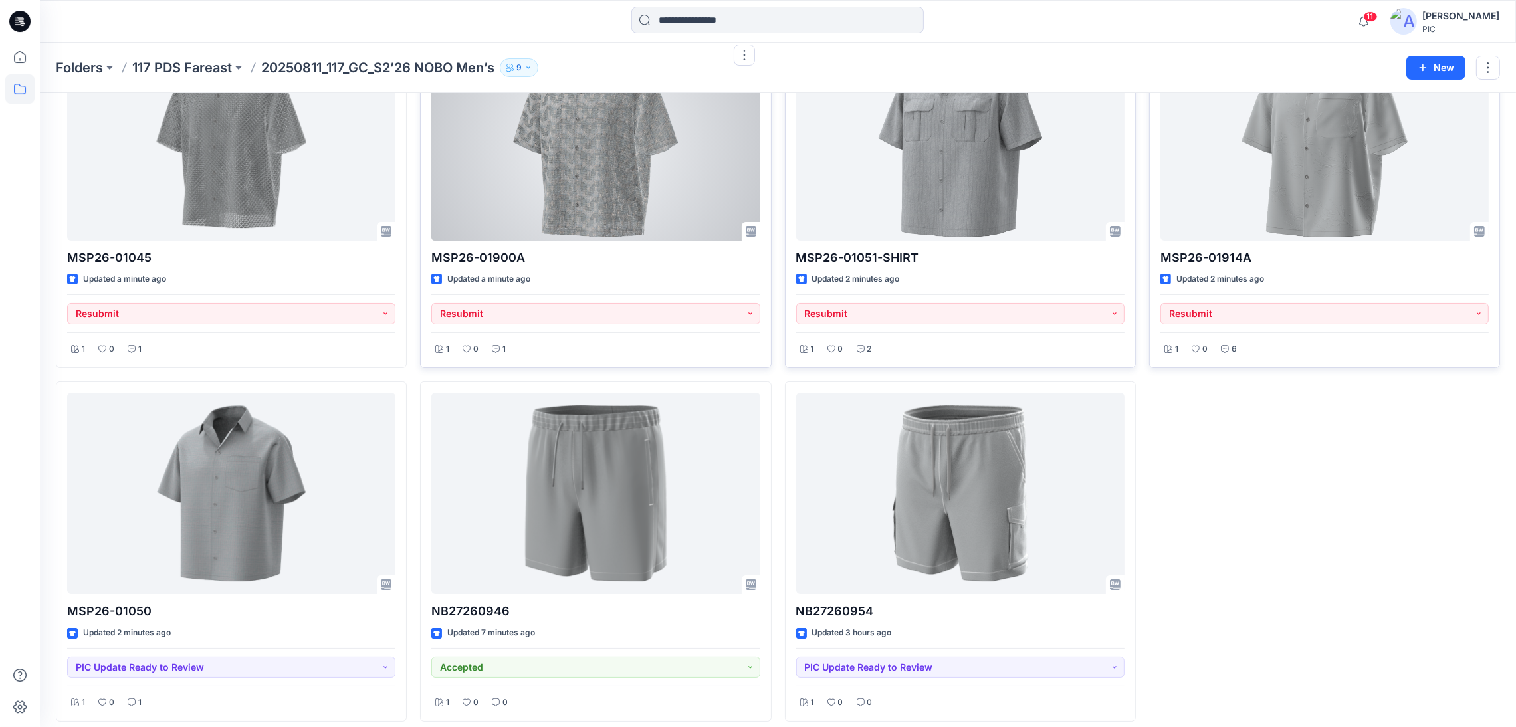
scroll to position [132, 0]
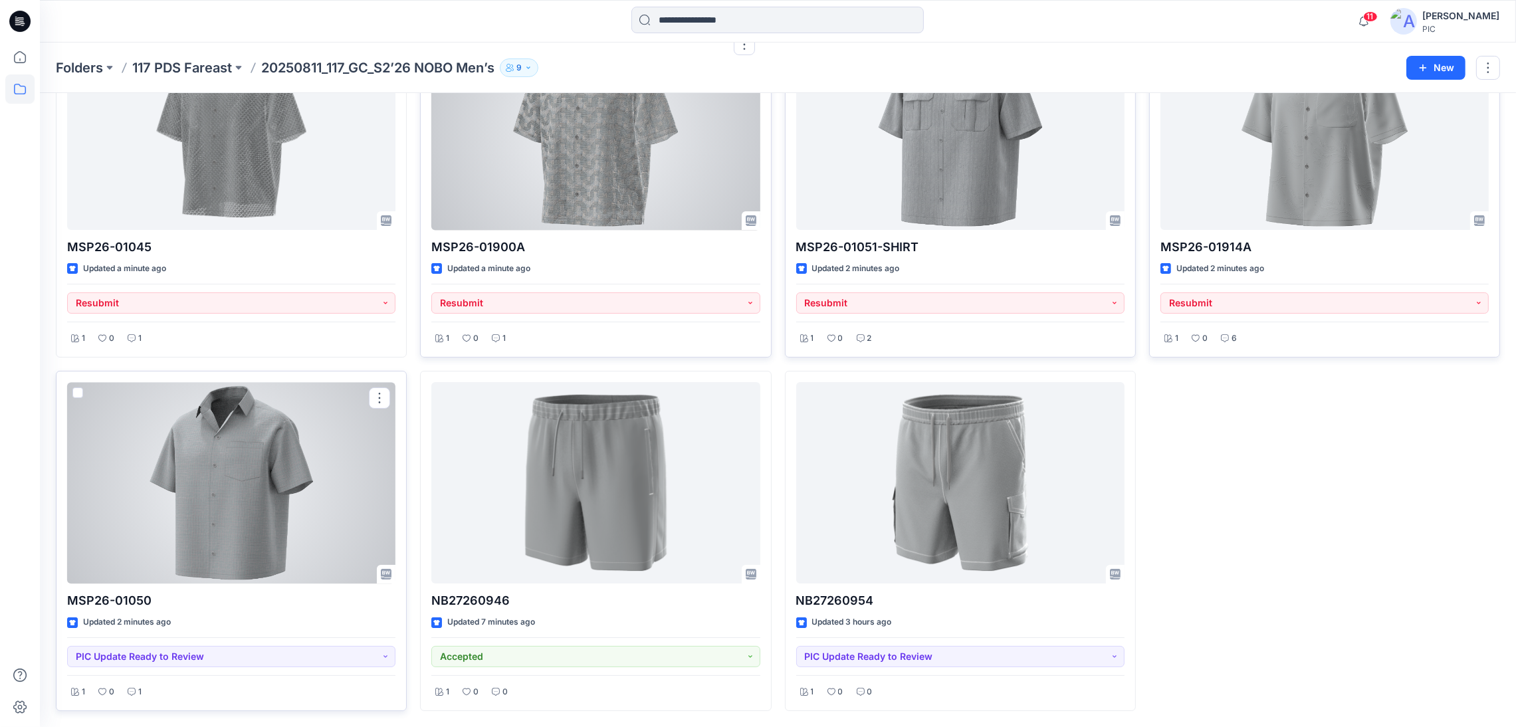
click at [259, 560] on div at bounding box center [231, 482] width 328 height 201
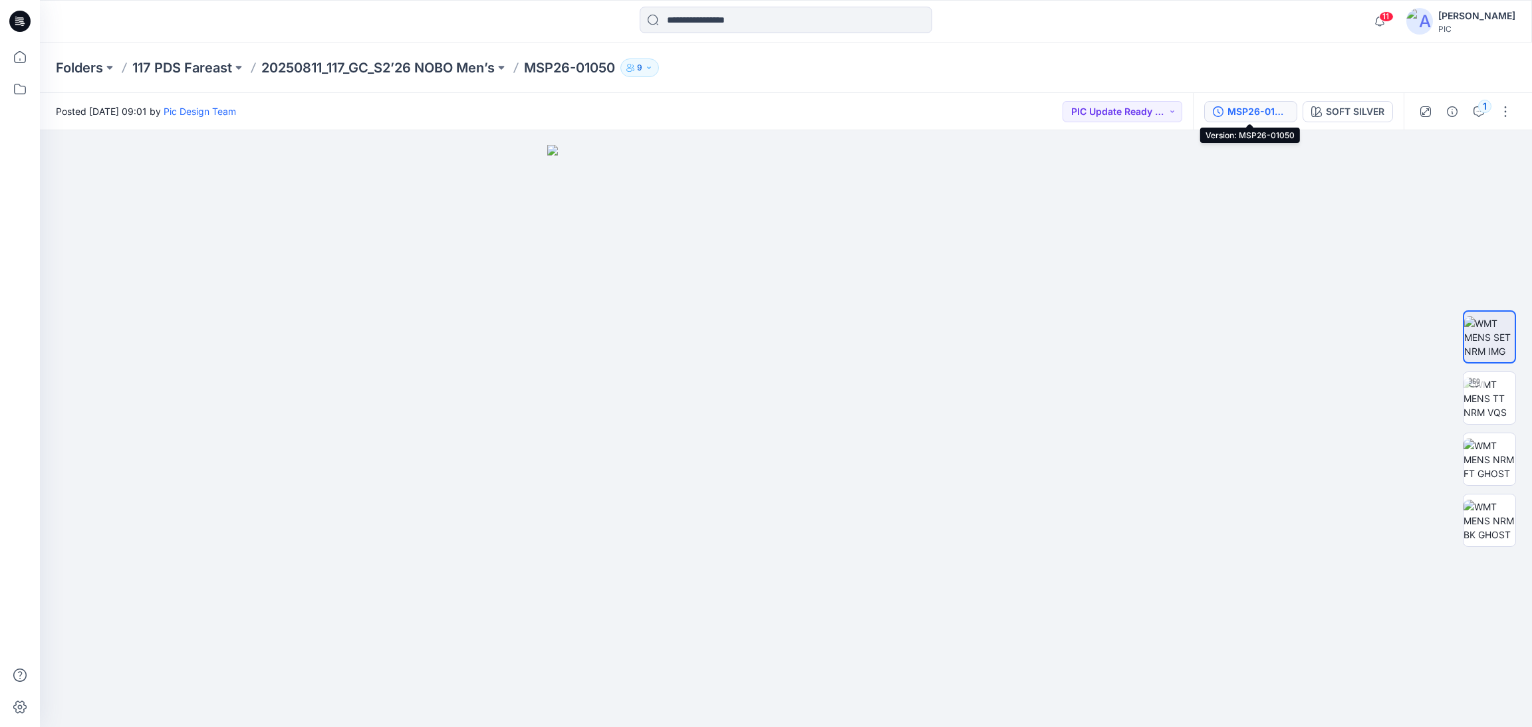
click at [1238, 111] on div "MSP26-01050" at bounding box center [1257, 111] width 61 height 15
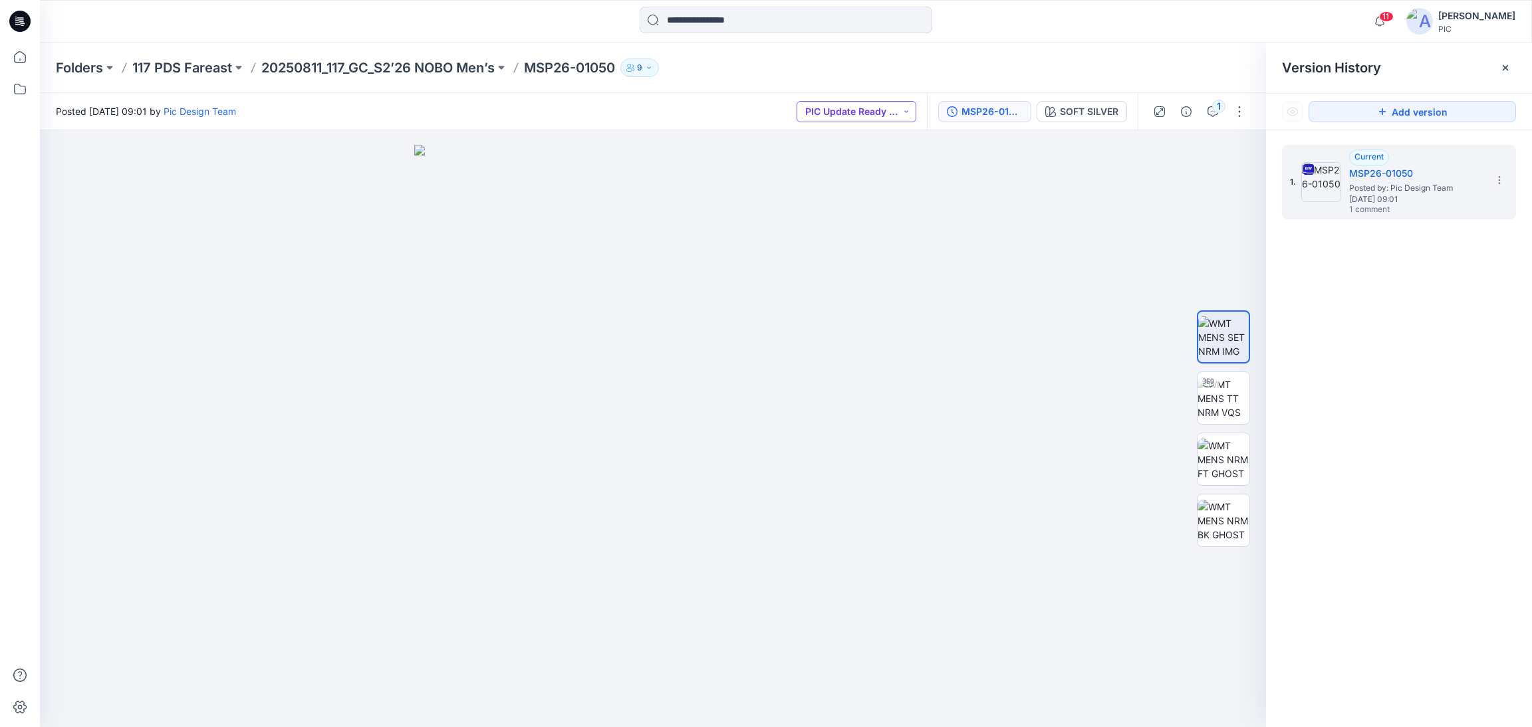
click at [870, 102] on button "PIC Update Ready to Review" at bounding box center [856, 111] width 120 height 21
click at [844, 233] on p "Resubmit" at bounding box center [842, 231] width 41 height 17
click at [1207, 106] on icon "button" at bounding box center [1212, 111] width 11 height 11
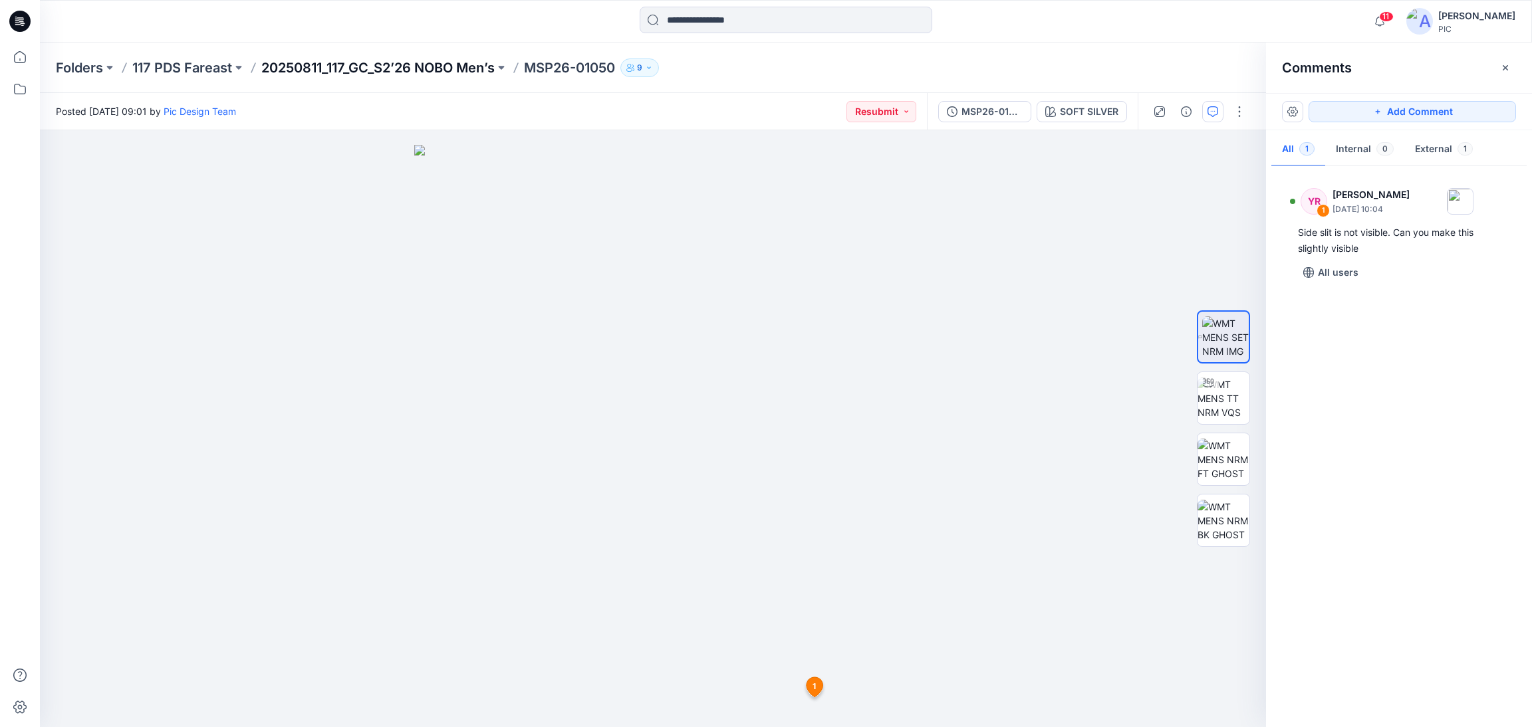
click at [390, 65] on p "20250811_117_GC_S2’26 NOBO Men’s" at bounding box center [377, 67] width 233 height 19
